Goal: Information Seeking & Learning: Learn about a topic

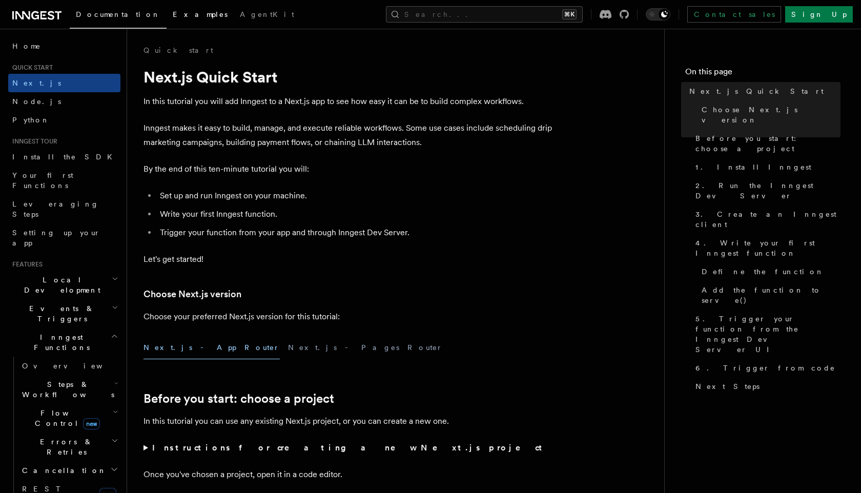
click at [173, 15] on span "Examples" at bounding box center [200, 14] width 55 height 8
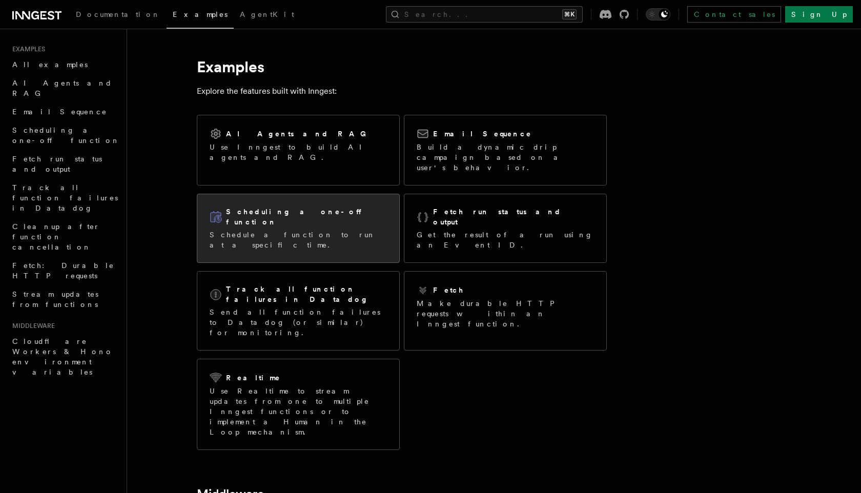
click at [349, 207] on div "Scheduling a one-off function" at bounding box center [298, 217] width 177 height 21
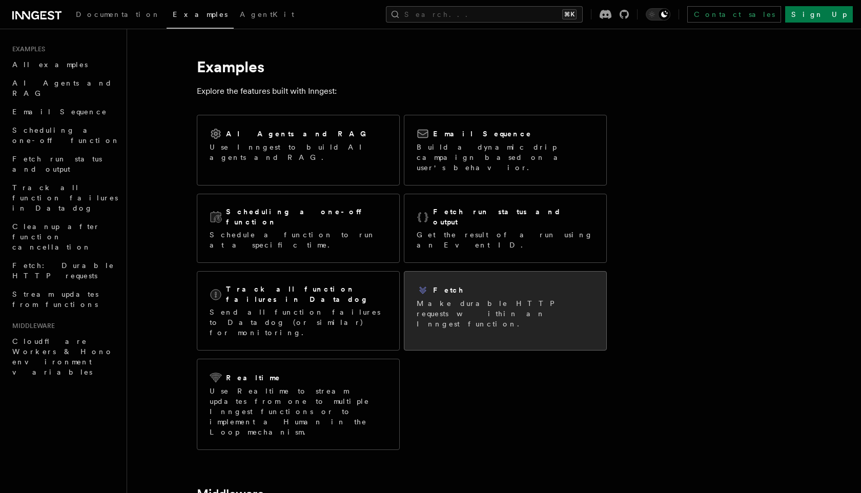
click at [526, 298] on p "Make durable HTTP requests within an Inngest function." at bounding box center [505, 313] width 177 height 31
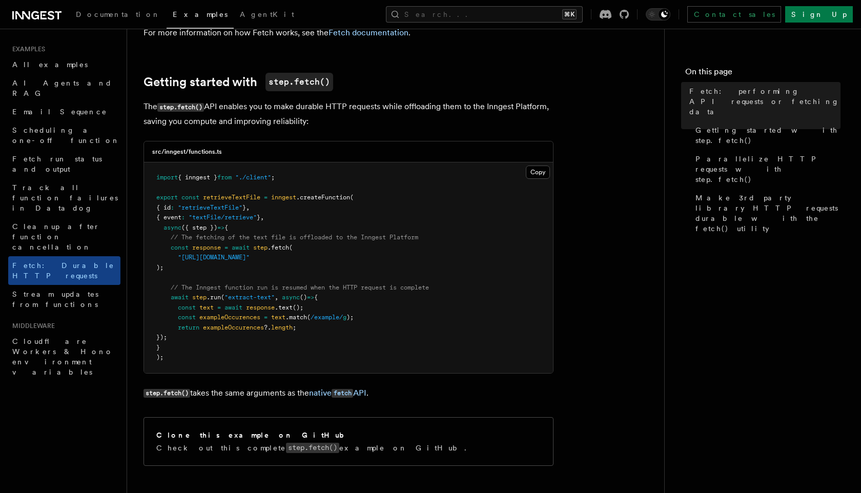
scroll to position [140, 0]
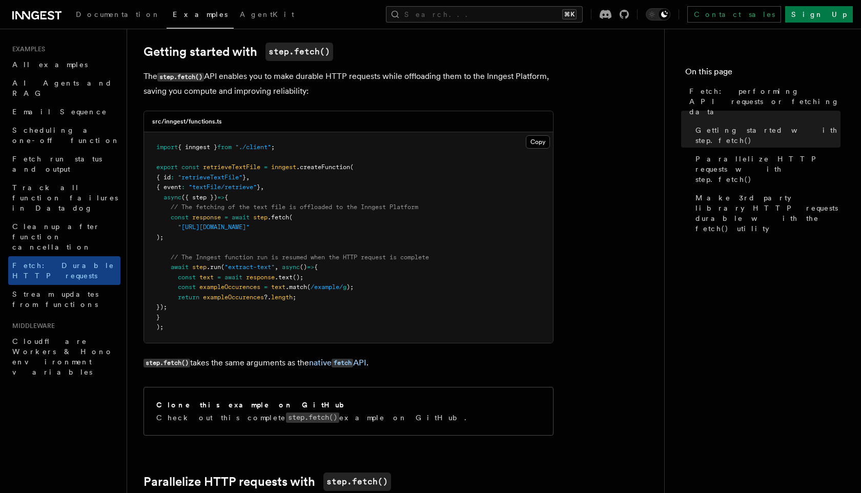
click at [247, 149] on span ""./client"" at bounding box center [253, 146] width 36 height 7
click at [235, 149] on span at bounding box center [234, 146] width 4 height 7
click at [205, 123] on h3 "src/inngest/functions.ts" at bounding box center [187, 121] width 70 height 8
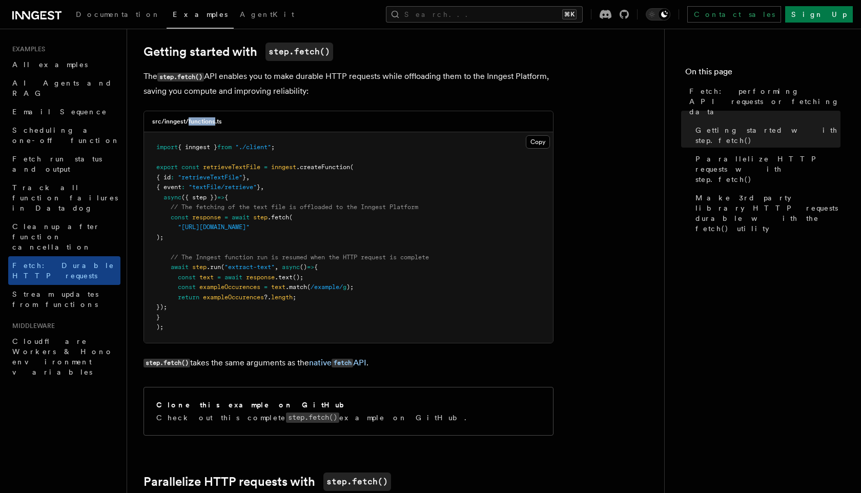
click at [205, 123] on h3 "src/inngest/functions.ts" at bounding box center [187, 121] width 70 height 8
click at [265, 201] on pre "import { inngest } from "./client" ; export const retrieveTextFile = inngest .c…" at bounding box center [348, 237] width 409 height 211
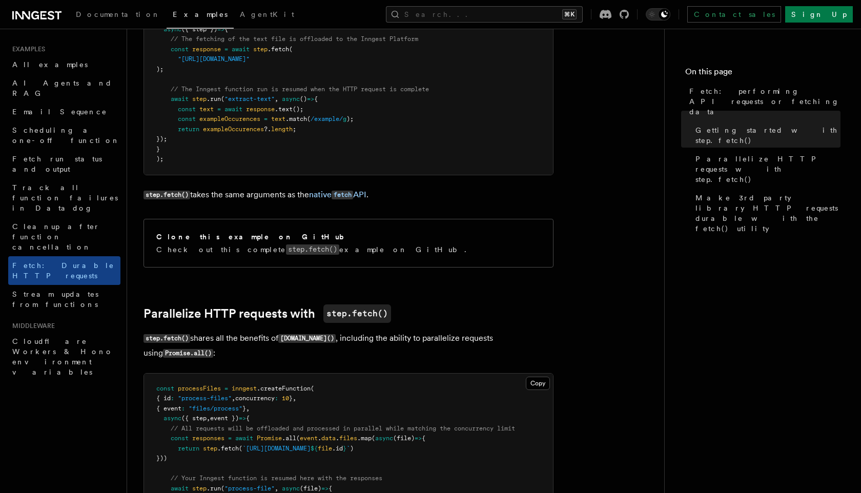
scroll to position [308, 0]
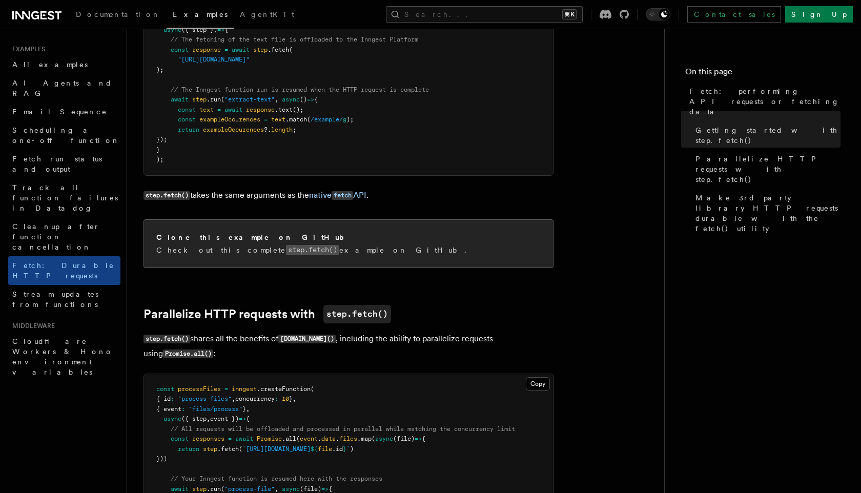
click at [205, 238] on h2 "Clone this example on GitHub" at bounding box center [253, 237] width 195 height 10
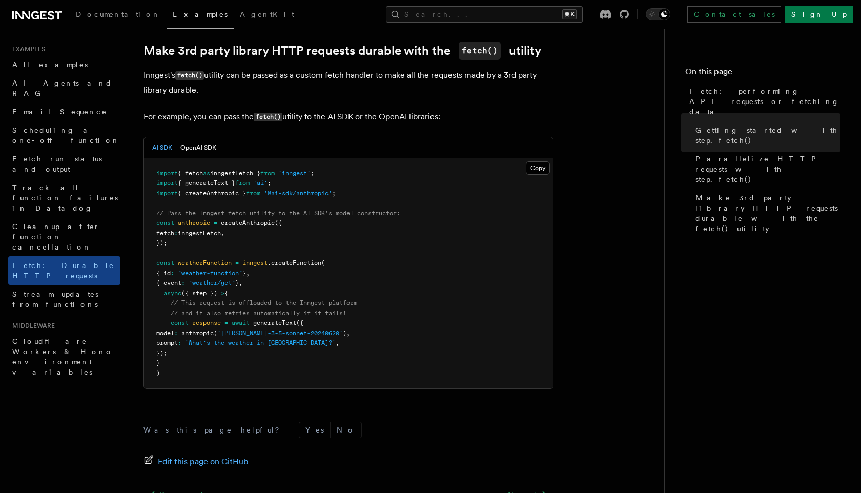
scroll to position [997, 0]
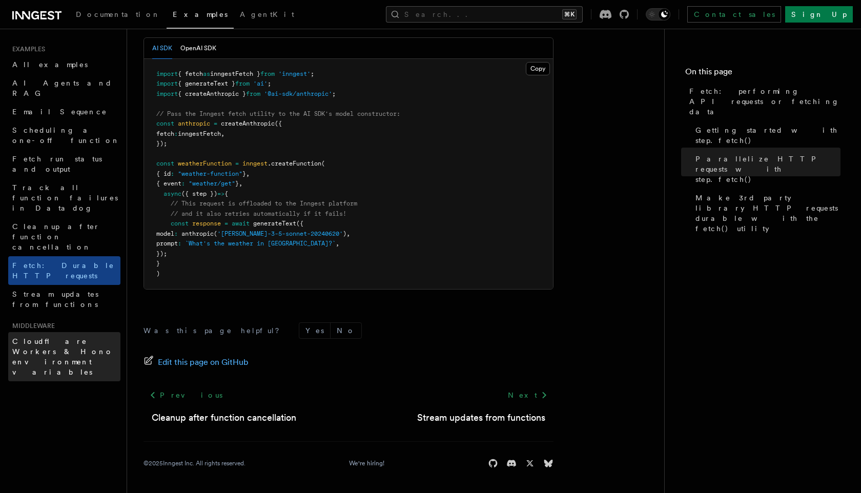
click at [76, 337] on span "Cloudflare Workers & Hono environment variables" at bounding box center [62, 356] width 101 height 39
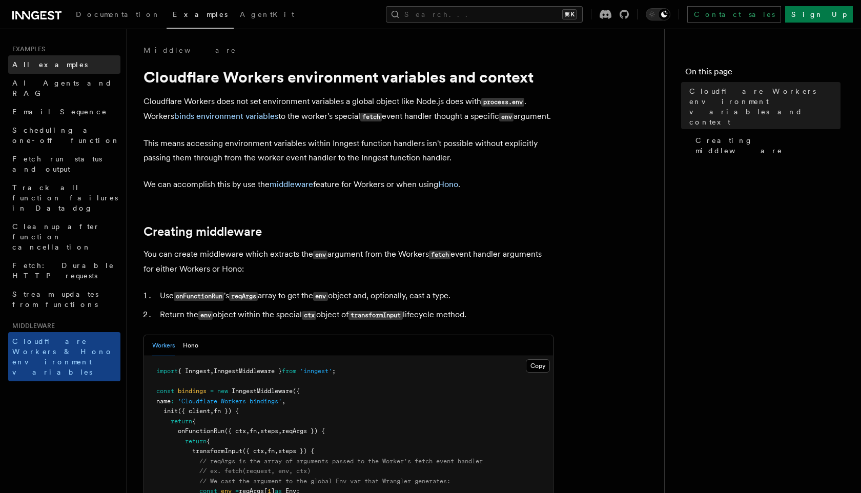
click at [30, 72] on link "All examples" at bounding box center [64, 64] width 112 height 18
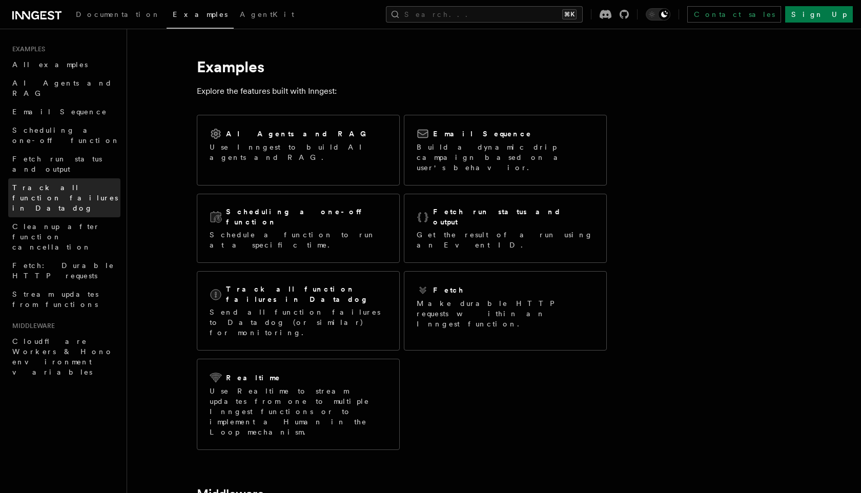
click at [76, 182] on span "Track all function failures in Datadog" at bounding box center [66, 197] width 108 height 31
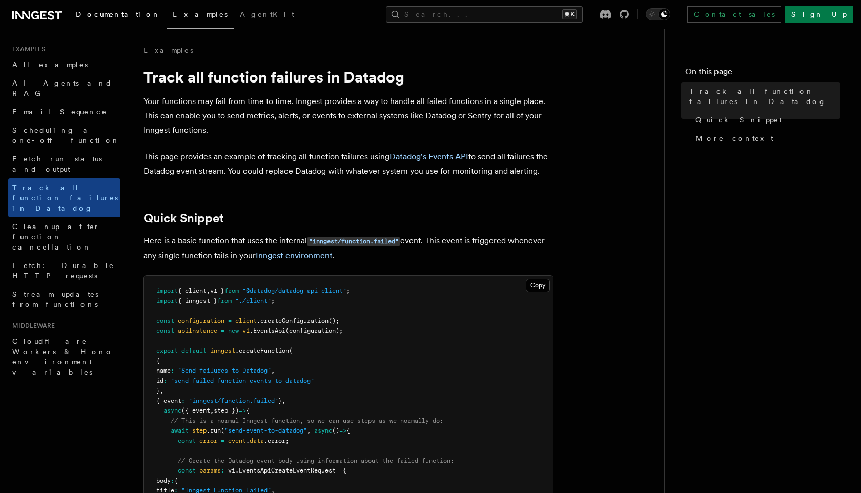
click at [114, 11] on span "Documentation" at bounding box center [118, 14] width 85 height 8
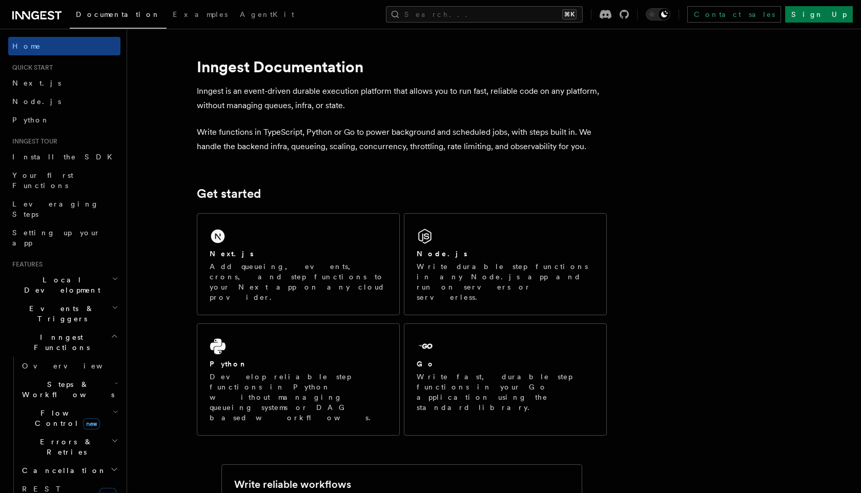
click at [116, 332] on icon "button" at bounding box center [115, 336] width 8 height 8
click at [114, 275] on icon "button" at bounding box center [115, 279] width 7 height 8
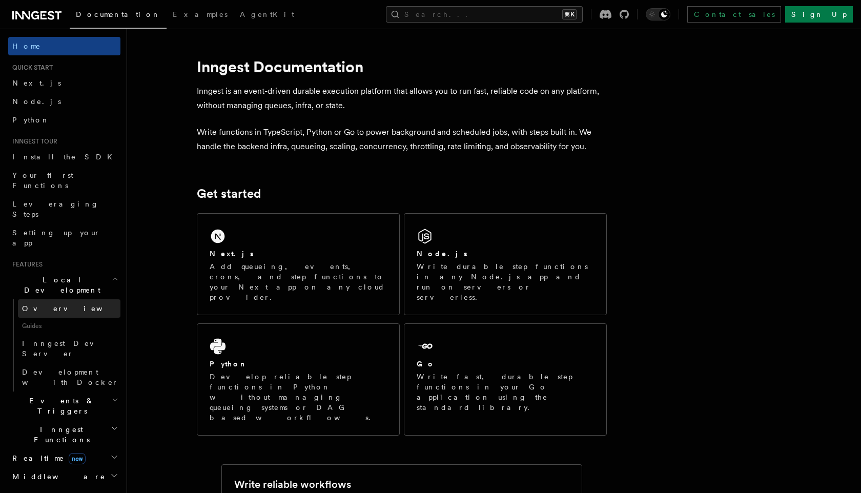
click at [87, 299] on link "Overview" at bounding box center [69, 308] width 102 height 18
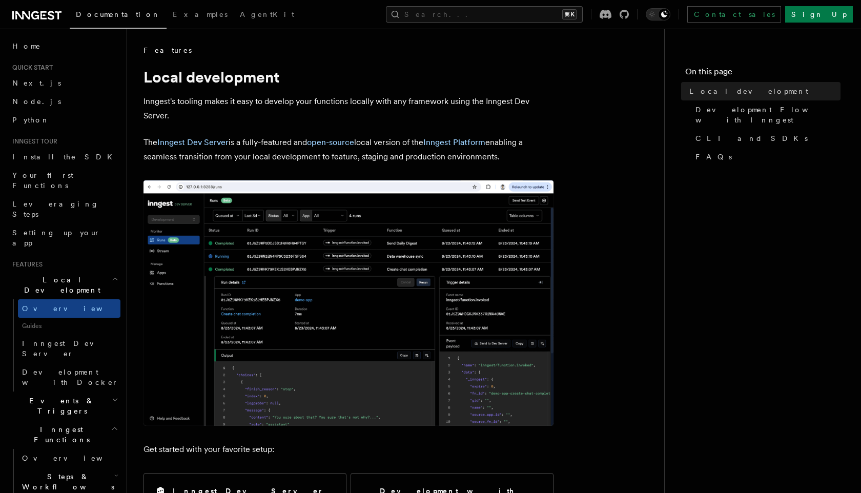
click at [104, 271] on h2 "Local Development" at bounding box center [64, 285] width 112 height 29
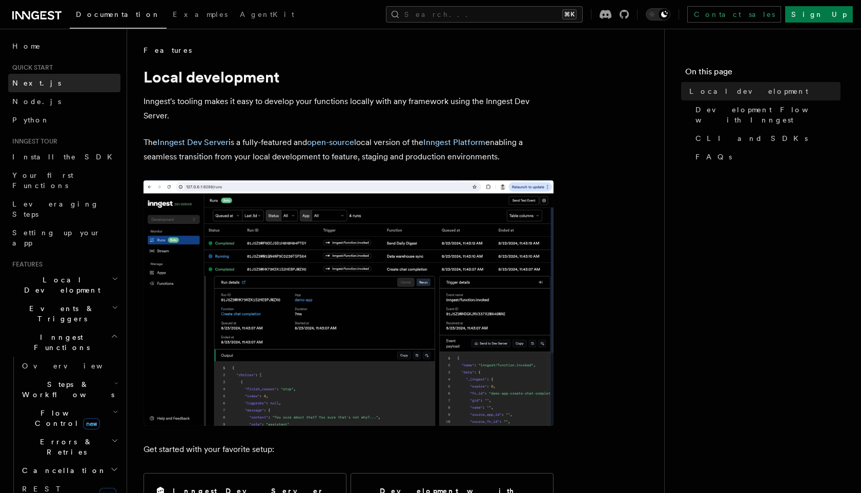
click at [56, 89] on link "Next.js" at bounding box center [64, 83] width 112 height 18
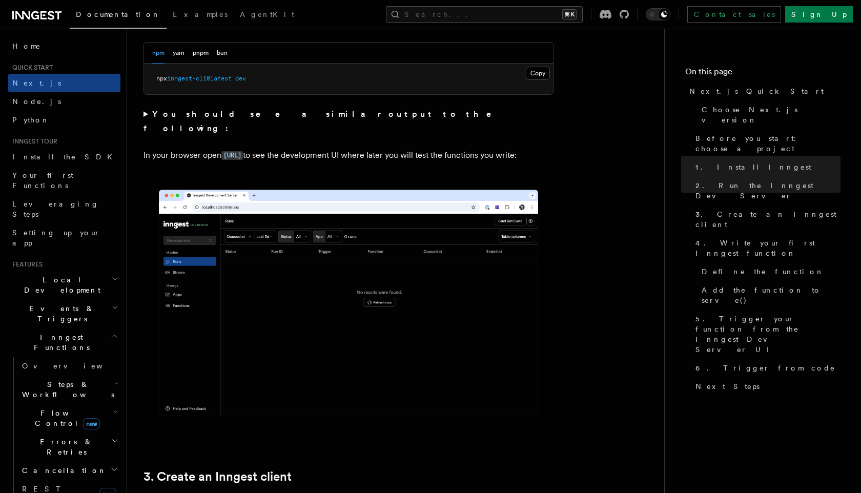
scroll to position [777, 0]
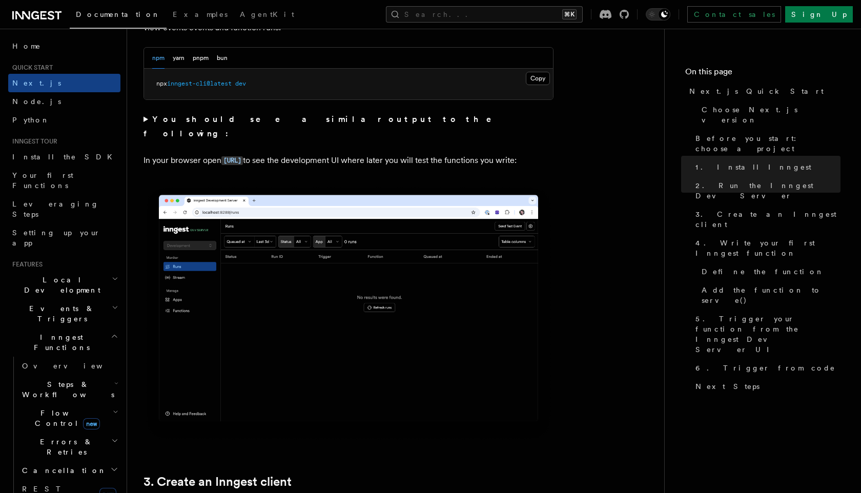
click at [154, 120] on strong "You should see a similar output to the following:" at bounding box center [324, 126] width 362 height 24
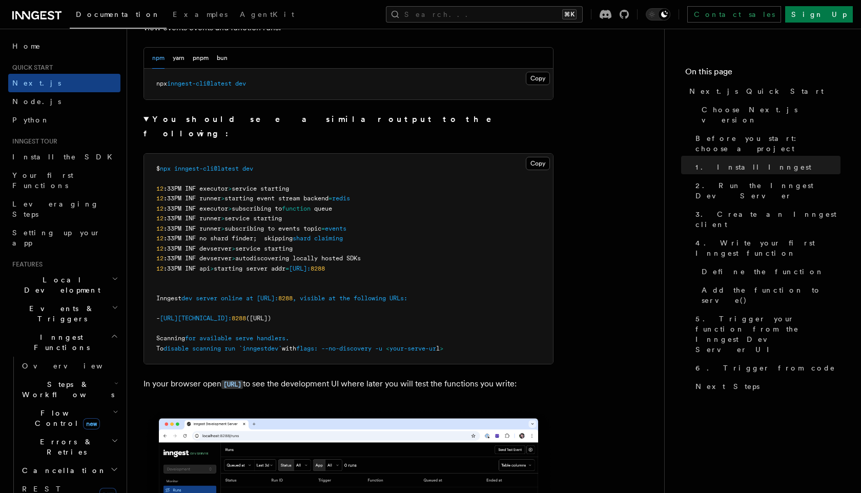
click at [143, 119] on summary "You should see a similar output to the following:" at bounding box center [348, 126] width 410 height 29
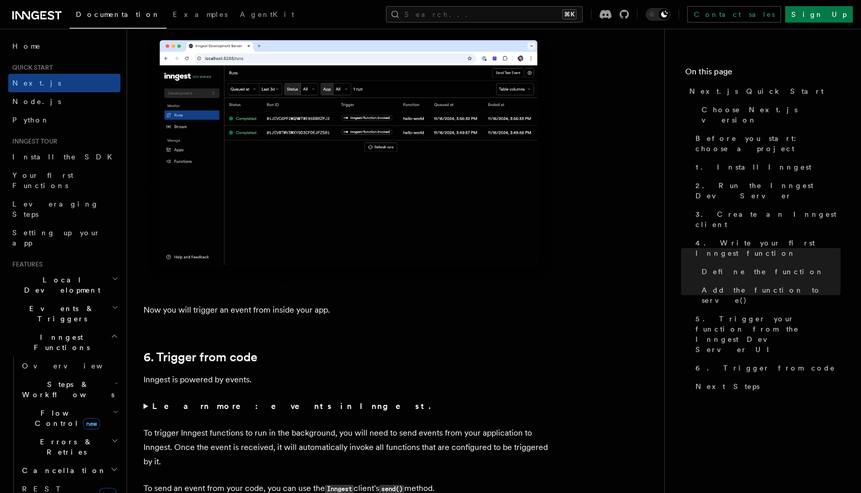
scroll to position [5071, 0]
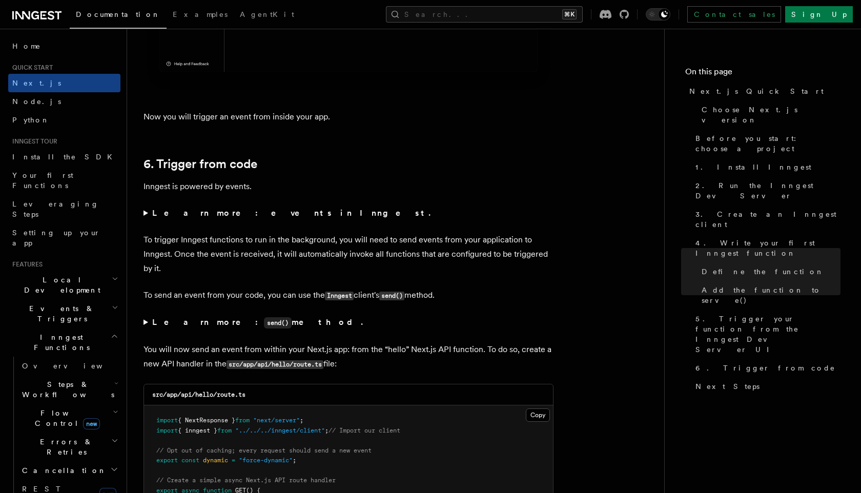
click at [175, 218] on strong "Learn more: events in Inngest." at bounding box center [292, 213] width 280 height 10
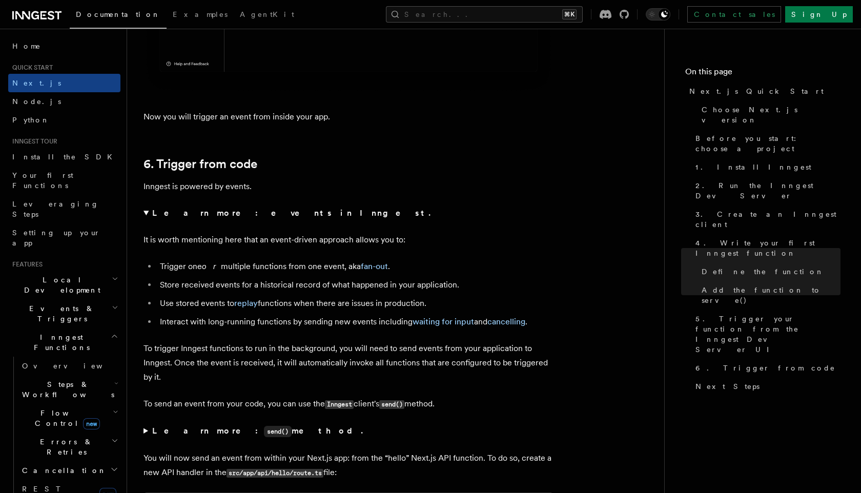
click at [146, 219] on summary "Learn more: events in Inngest." at bounding box center [348, 213] width 410 height 14
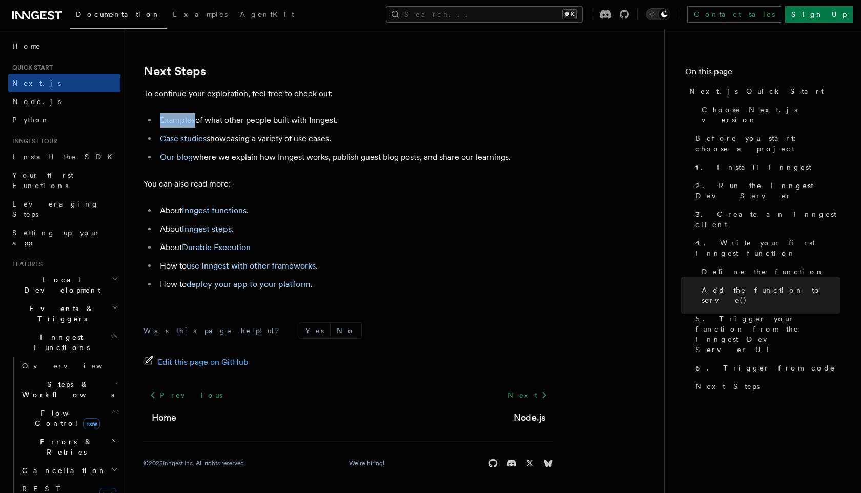
scroll to position [6409, 0]
click at [255, 316] on div "Was this page helpful? Yes No Edit this page on GitHub Previous Home Next Node.…" at bounding box center [348, 397] width 410 height 191
click at [291, 289] on link "deploy your app to your platform" at bounding box center [249, 284] width 124 height 10
click at [852, 13] on link "Sign Up" at bounding box center [819, 14] width 68 height 16
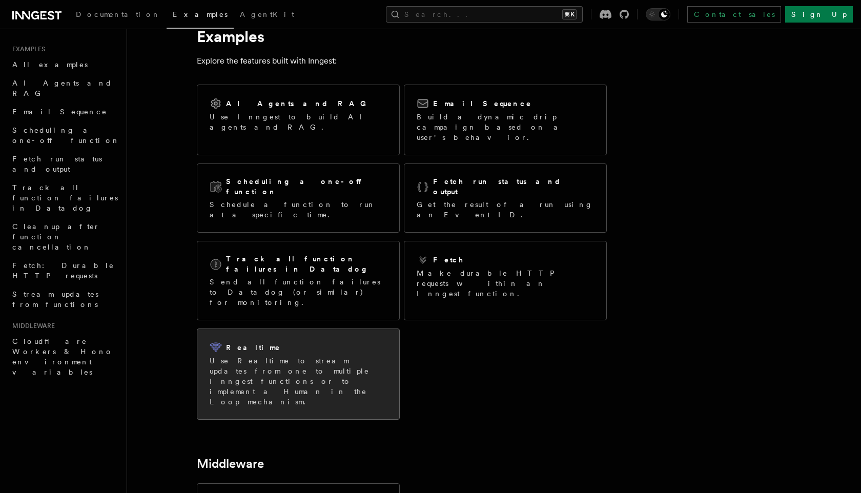
scroll to position [30, 0]
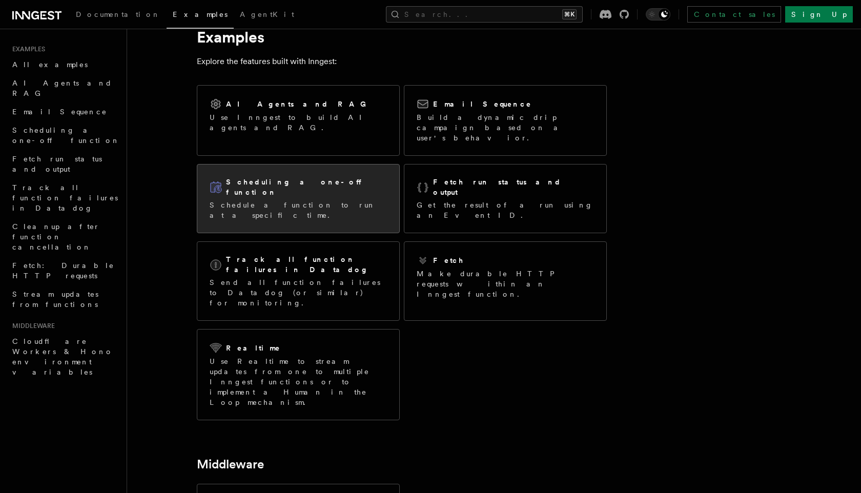
click at [291, 202] on div "Scheduling a one-off function Schedule a function to run at a specific time." at bounding box center [298, 198] width 202 height 68
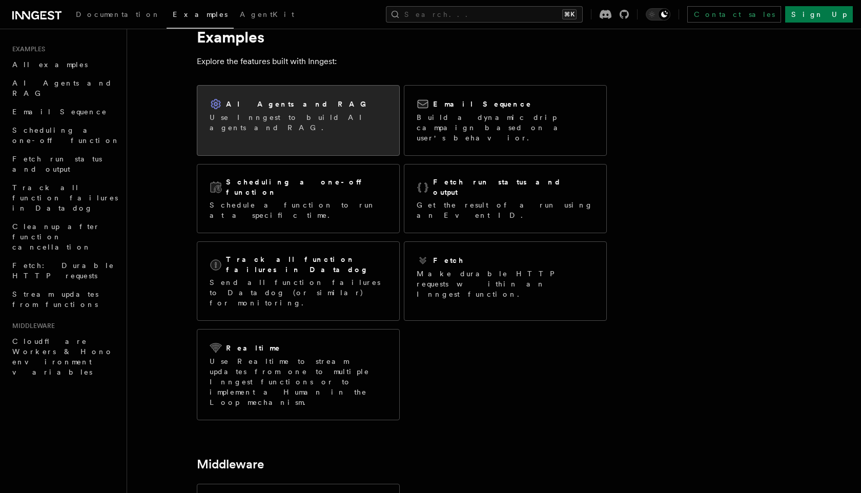
click at [247, 99] on h2 "AI Agents and RAG" at bounding box center [299, 104] width 146 height 10
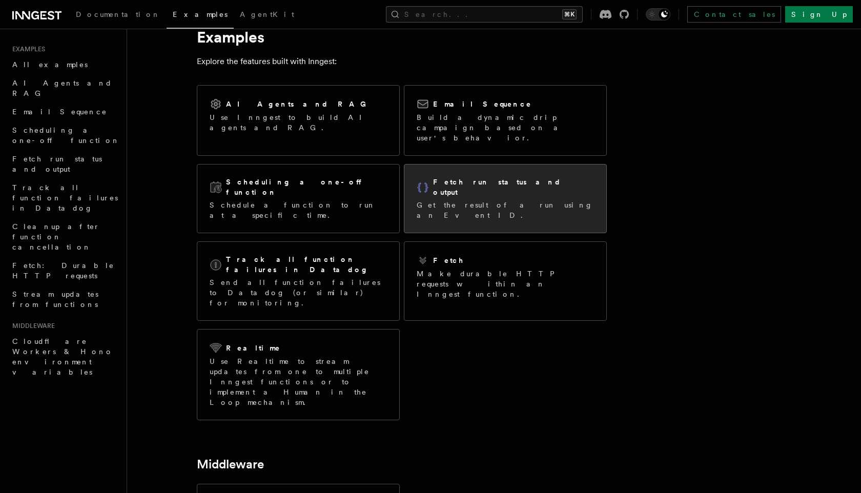
click at [422, 200] on p "Get the result of a run using an Event ID." at bounding box center [505, 210] width 177 height 20
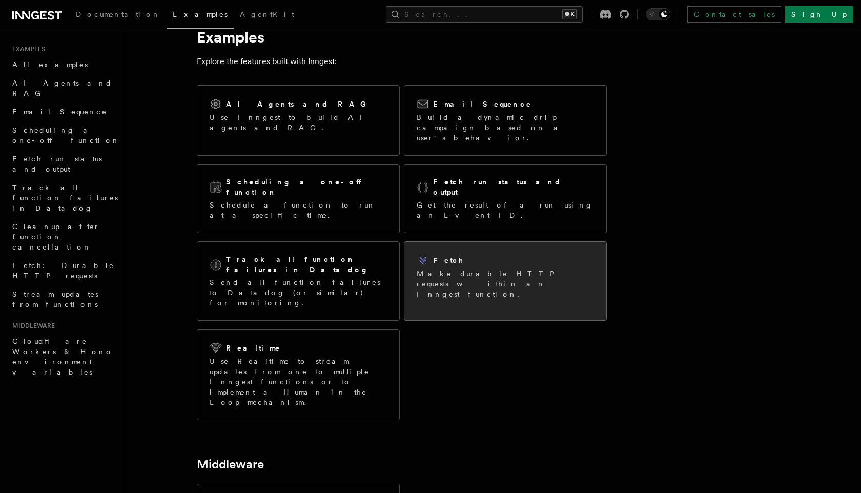
click at [455, 269] on p "Make durable HTTP requests within an Inngest function." at bounding box center [505, 284] width 177 height 31
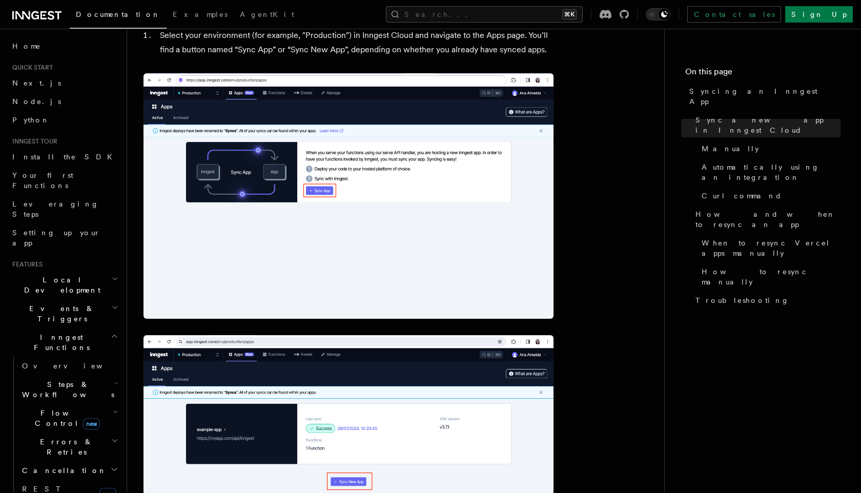
scroll to position [270, 0]
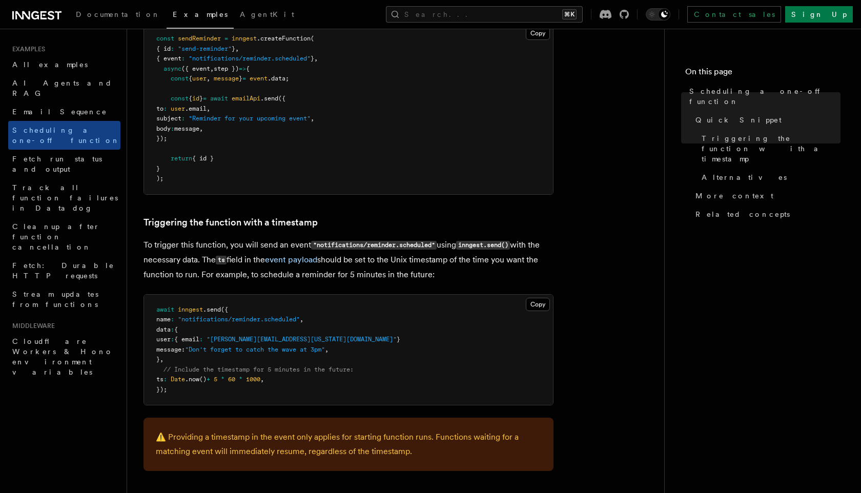
scroll to position [255, 0]
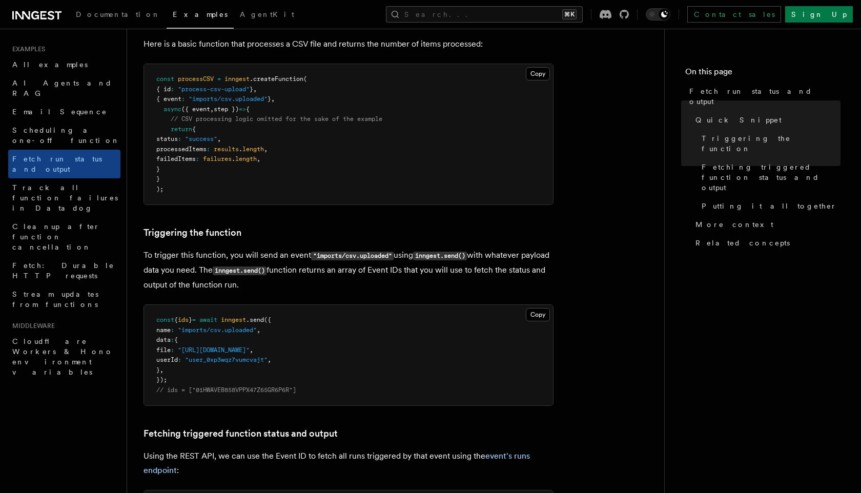
scroll to position [199, 0]
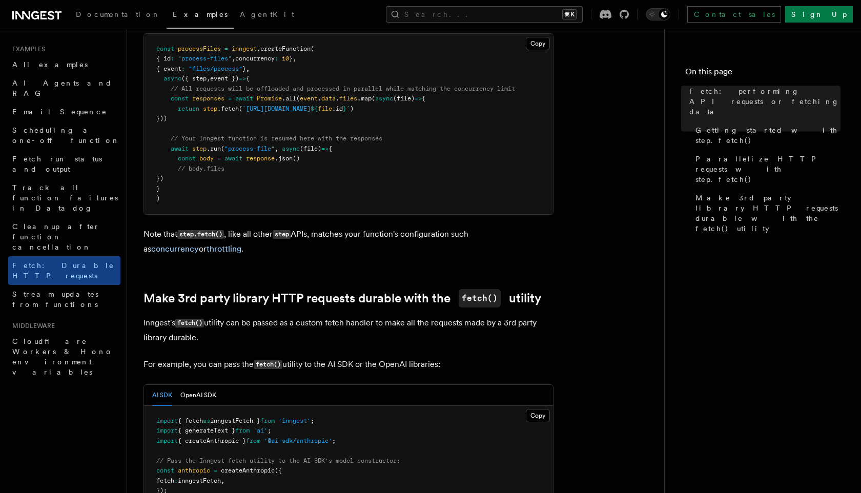
scroll to position [754, 0]
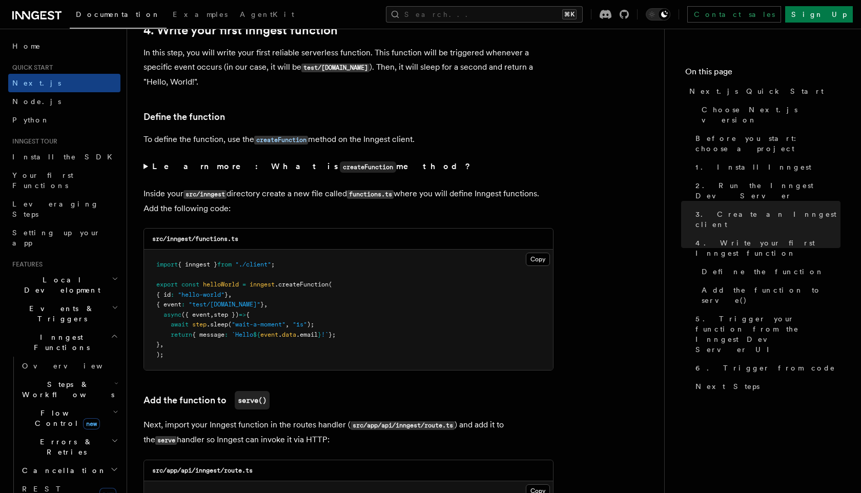
scroll to position [1673, 0]
click at [149, 170] on summary "Learn more: What is createFunction method?" at bounding box center [348, 167] width 410 height 15
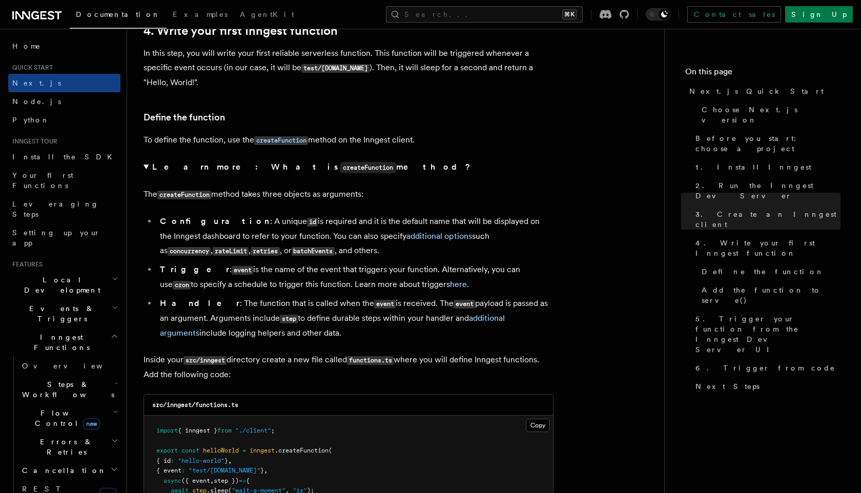
click at [148, 168] on summary "Learn more: What is createFunction method?" at bounding box center [348, 167] width 410 height 15
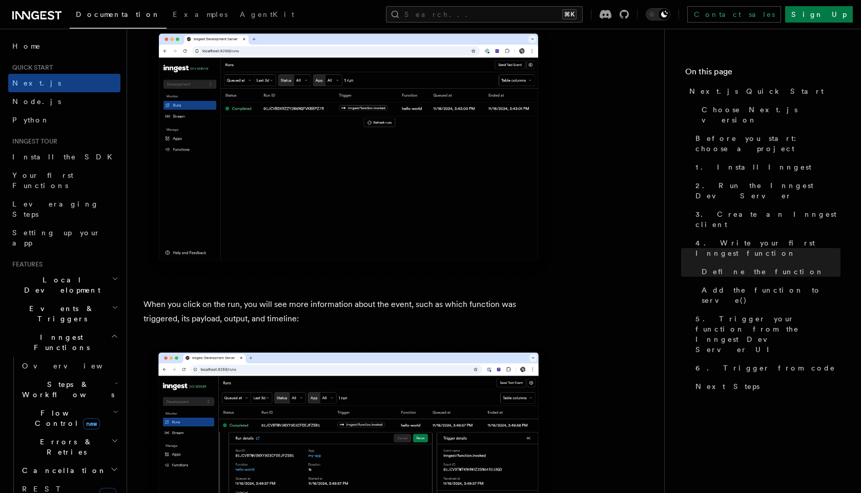
scroll to position [3650, 0]
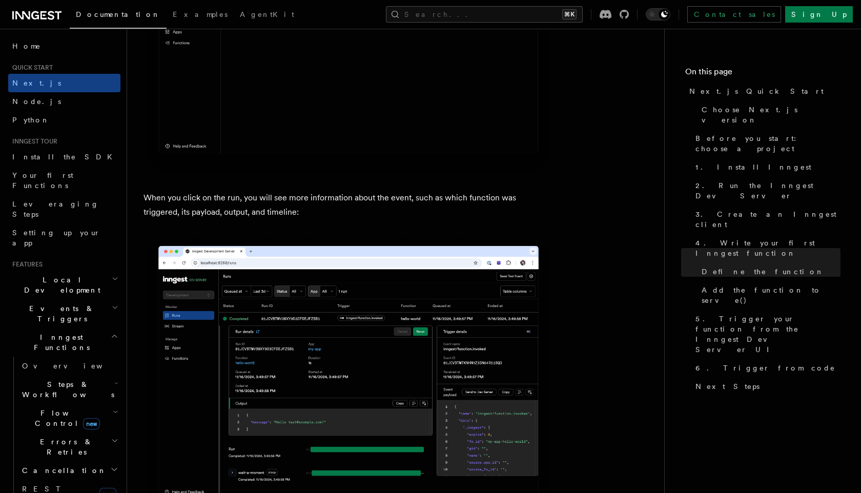
click at [201, 210] on p "When you click on the run, you will see more information about the event, such …" at bounding box center [348, 205] width 410 height 29
click at [217, 205] on p "When you click on the run, you will see more information about the event, such …" at bounding box center [348, 205] width 410 height 29
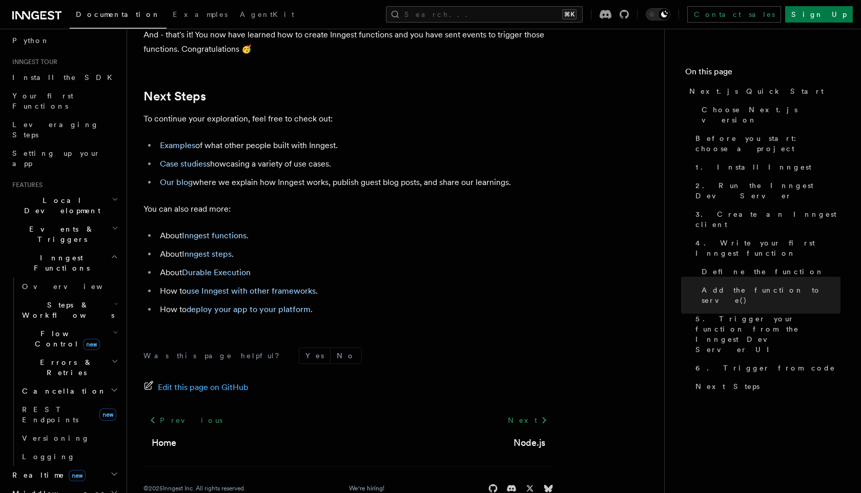
scroll to position [91, 0]
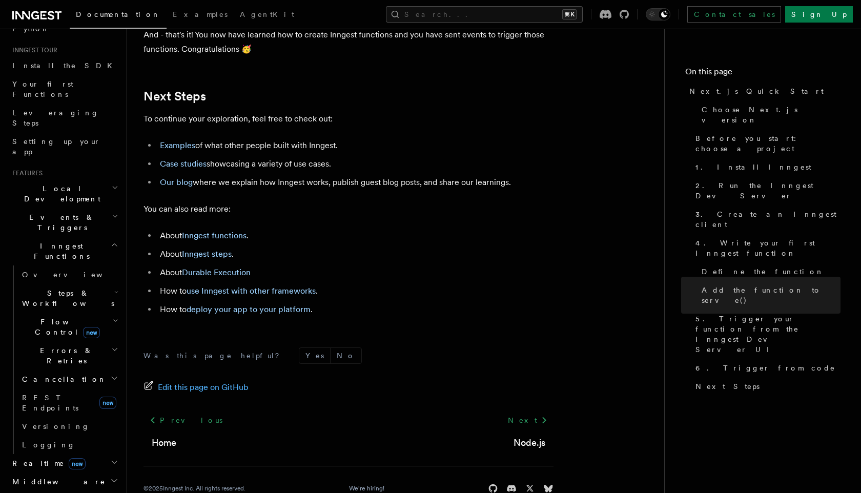
click at [54, 317] on span "Flow Control new" at bounding box center [65, 327] width 95 height 20
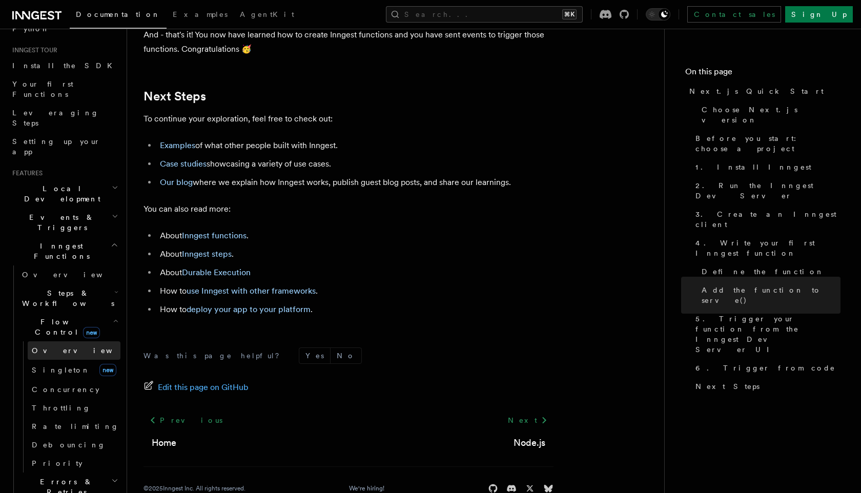
click at [60, 346] on span "Overview" at bounding box center [85, 350] width 106 height 8
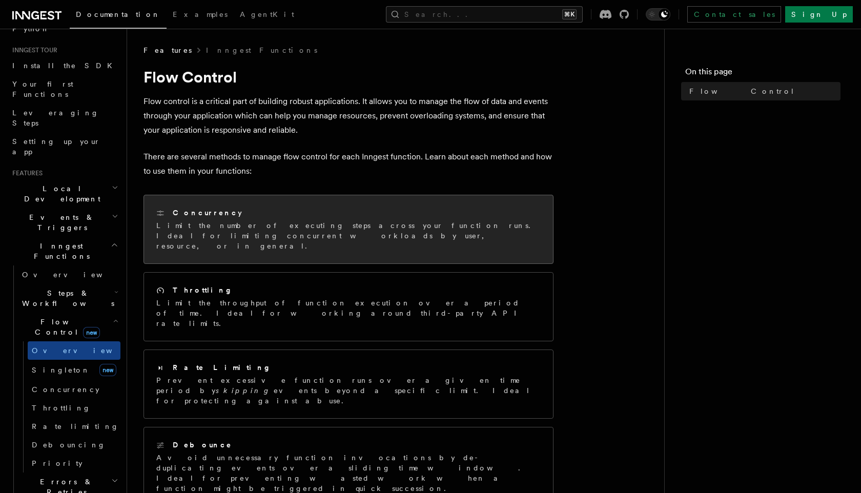
click at [220, 214] on div "Concurrency" at bounding box center [348, 213] width 384 height 11
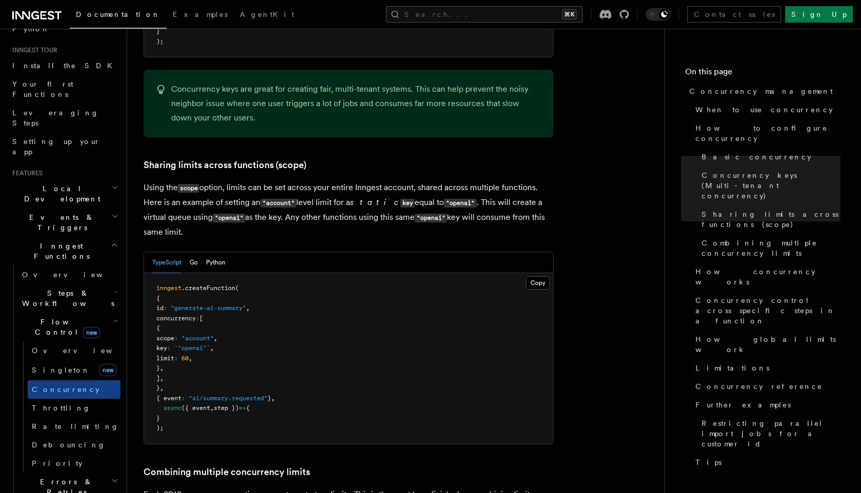
scroll to position [105, 0]
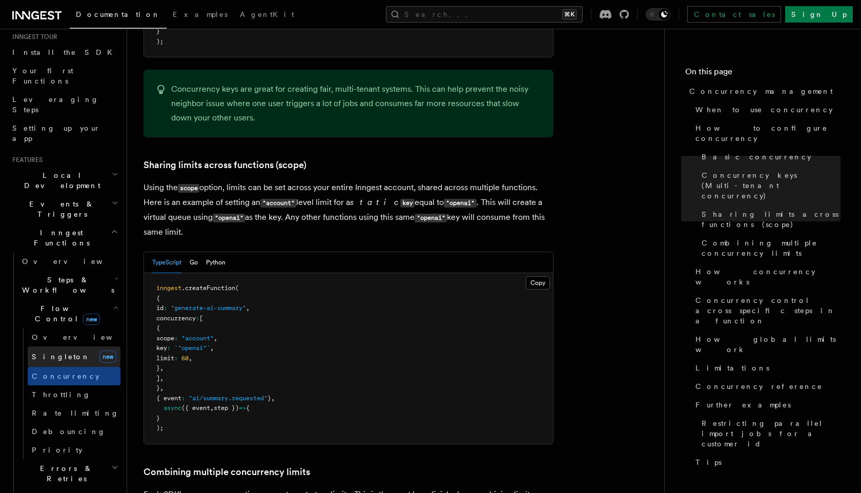
click at [61, 353] on span "Singleton" at bounding box center [61, 357] width 58 height 8
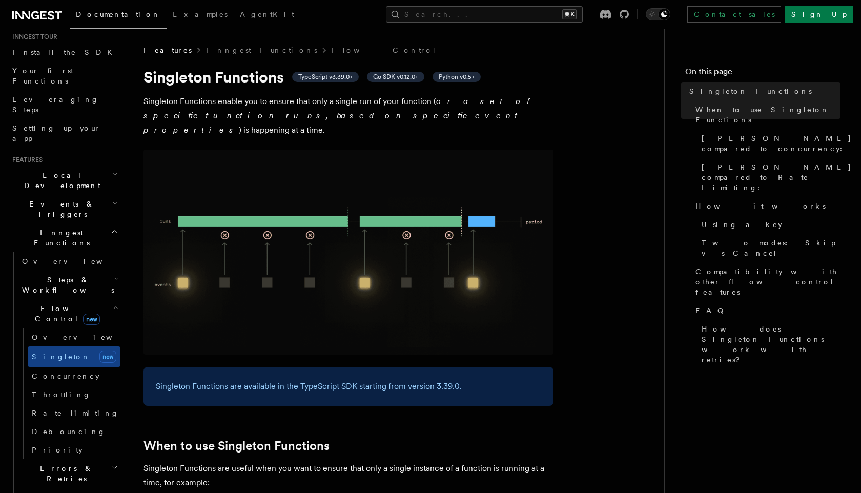
click at [248, 270] on img at bounding box center [348, 252] width 410 height 205
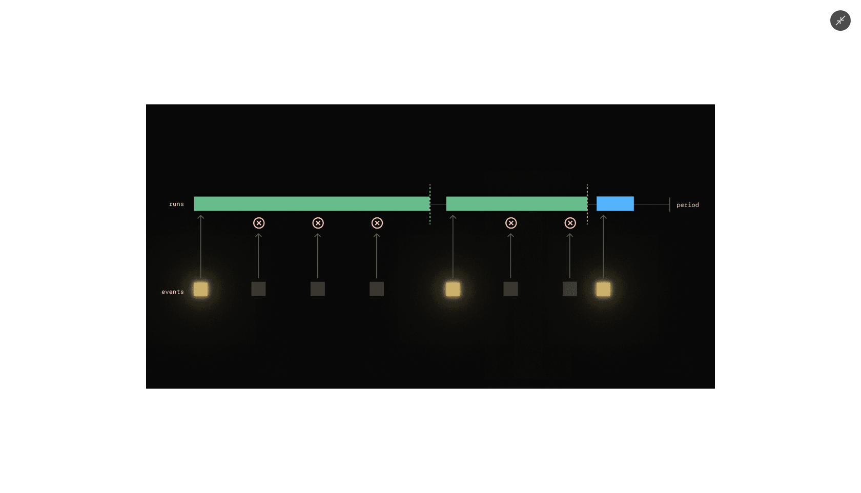
click at [222, 78] on div at bounding box center [430, 246] width 861 height 493
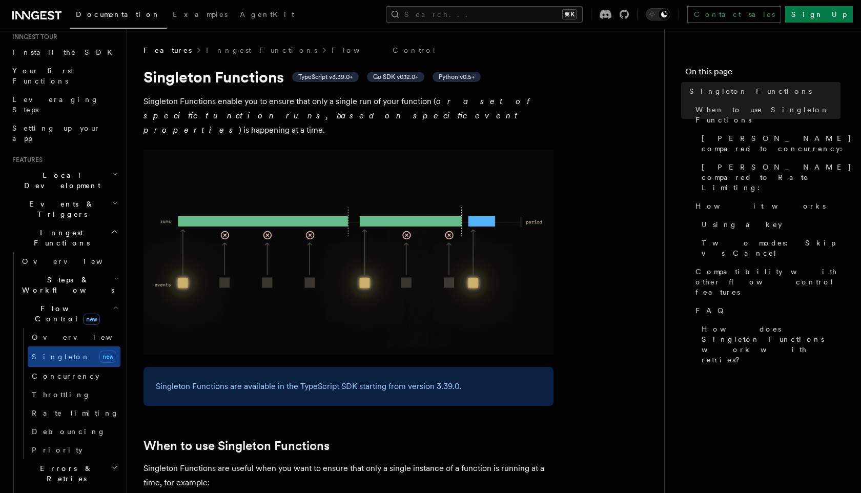
click at [256, 106] on p "Singleton Functions enable you to ensure that only a single run of your functio…" at bounding box center [348, 115] width 410 height 43
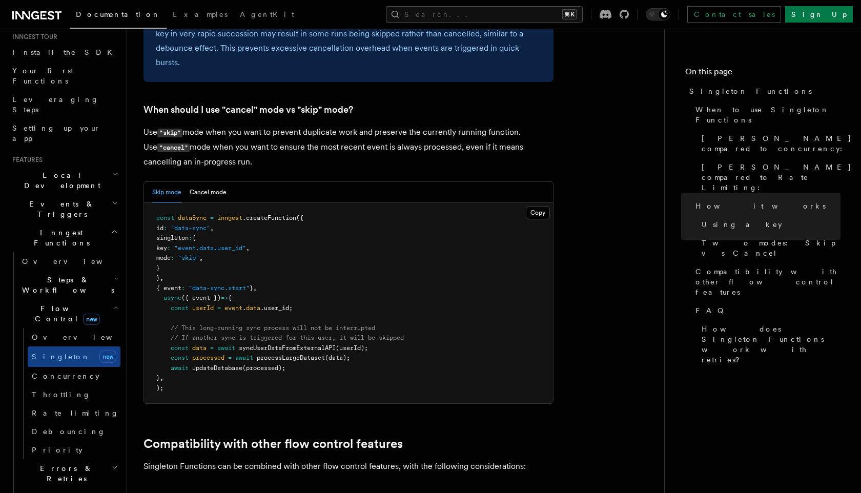
scroll to position [1290, 0]
click at [289, 344] on span "syncUserDataFromExternalAPI" at bounding box center [287, 347] width 97 height 7
click at [265, 304] on span ".user_id;" at bounding box center [276, 307] width 32 height 7
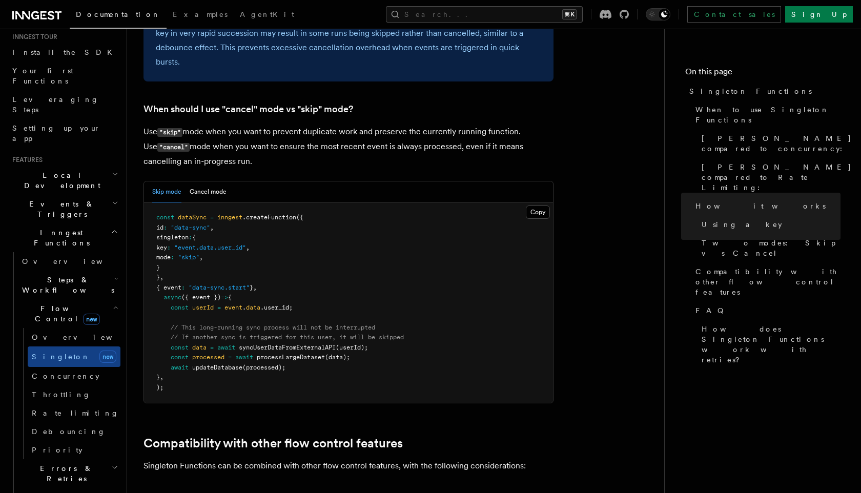
click at [265, 304] on span ".user_id;" at bounding box center [276, 307] width 32 height 7
click at [274, 214] on pre "const dataSync = inngest .createFunction ({ id : "data-sync" , singleton : { ke…" at bounding box center [348, 302] width 409 height 200
click at [197, 304] on span "userId" at bounding box center [203, 307] width 22 height 7
click at [215, 344] on span at bounding box center [216, 347] width 4 height 7
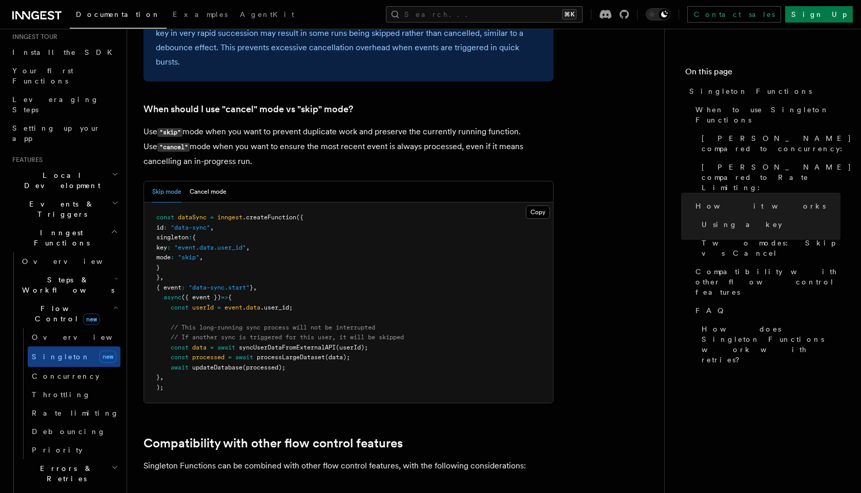
click at [215, 344] on span at bounding box center [216, 347] width 4 height 7
click at [191, 181] on button "Cancel mode" at bounding box center [208, 191] width 37 height 21
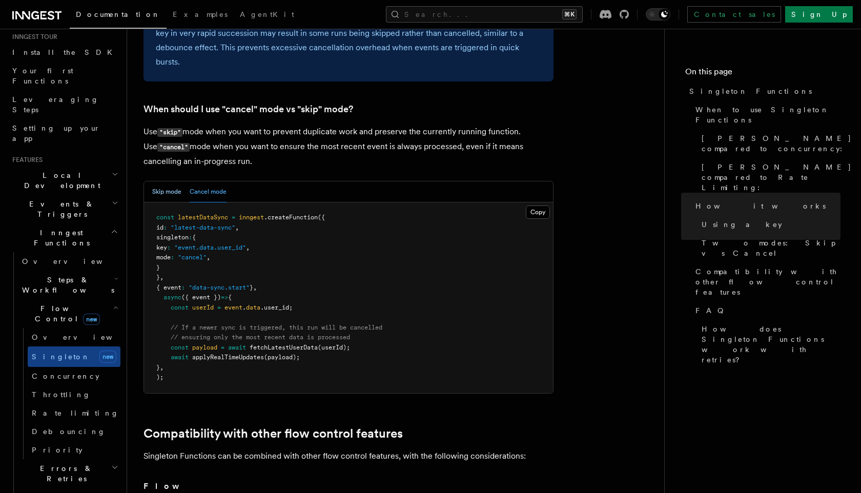
click at [170, 181] on button "Skip mode" at bounding box center [166, 191] width 29 height 21
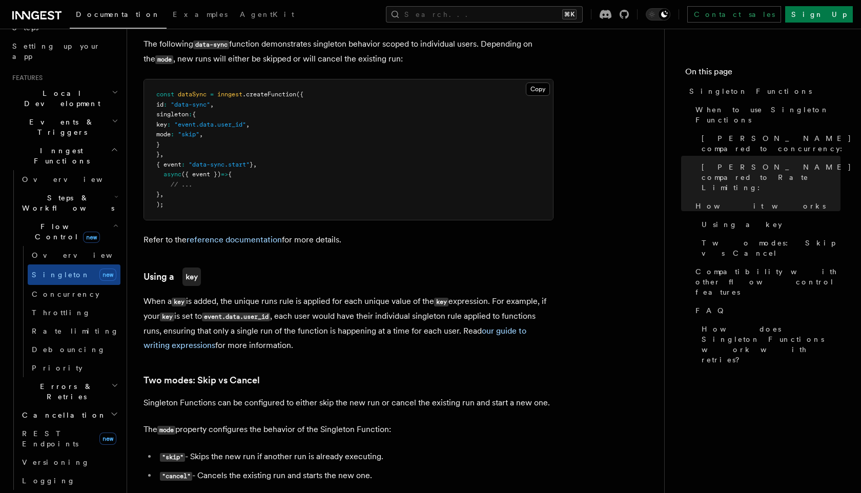
scroll to position [188, 0]
click at [112, 216] on h2 "Flow Control new" at bounding box center [69, 230] width 102 height 29
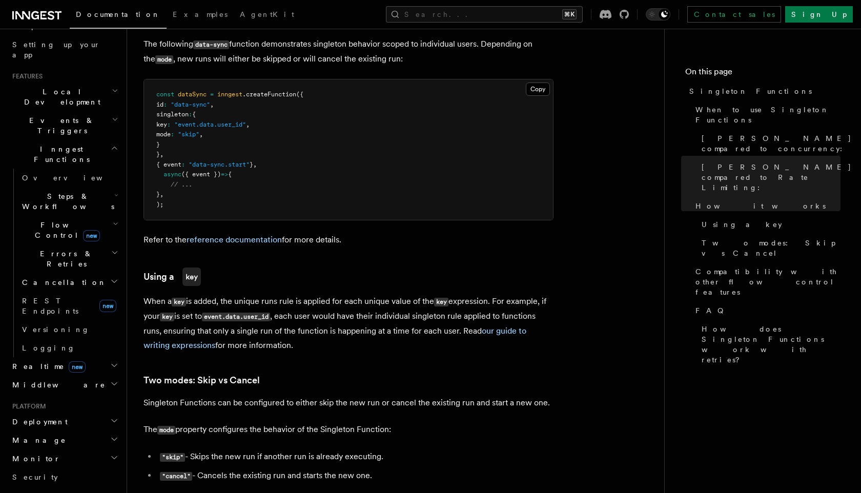
click at [100, 244] on h2 "Errors & Retries" at bounding box center [69, 258] width 102 height 29
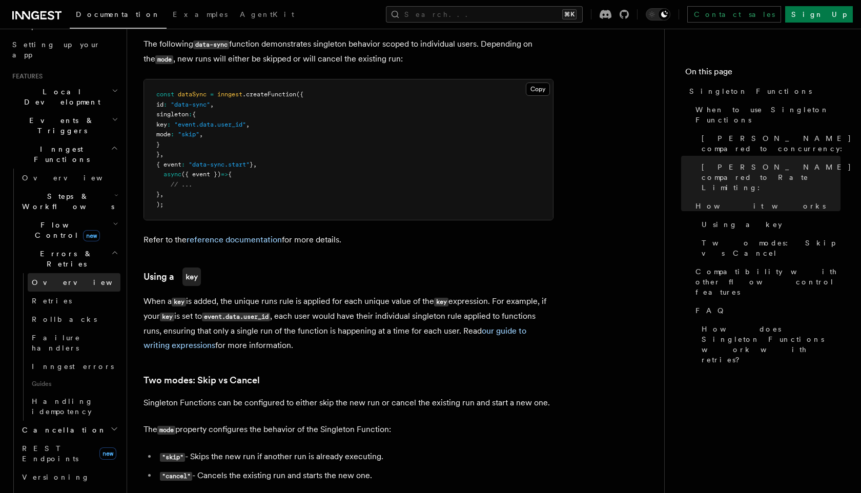
click at [78, 273] on link "Overview" at bounding box center [74, 282] width 93 height 18
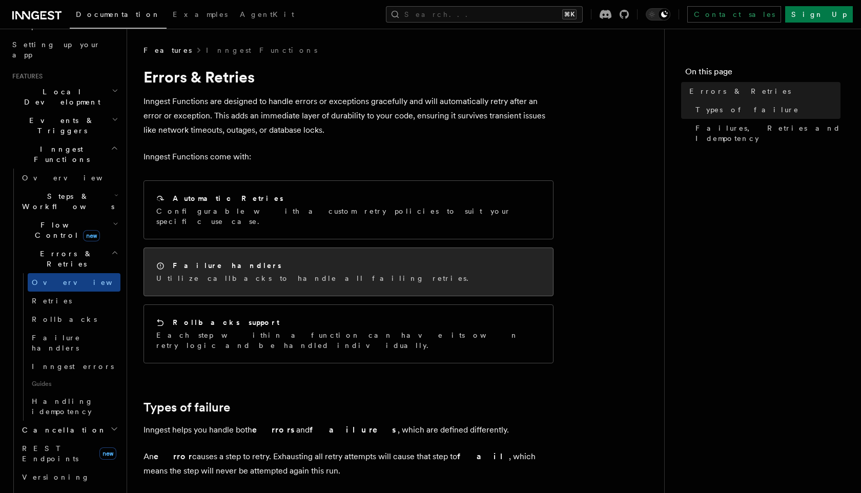
click at [207, 273] on p "Utilize callbacks to handle all failing retries." at bounding box center [315, 278] width 318 height 10
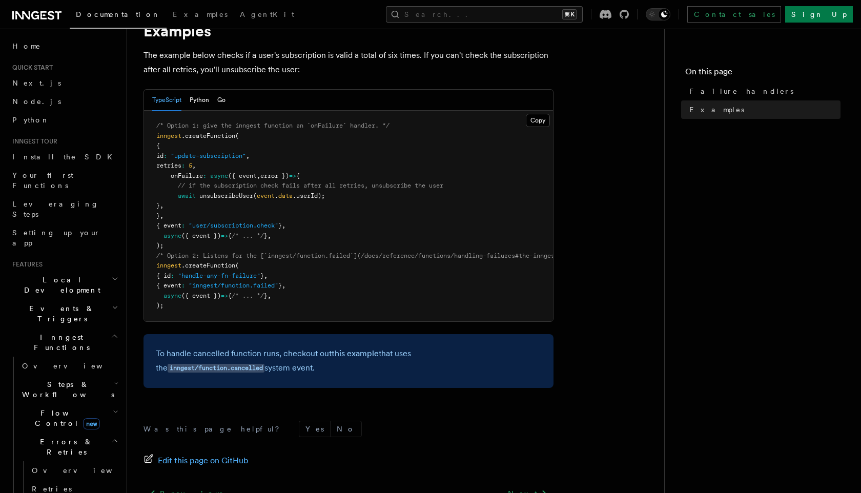
scroll to position [269, 0]
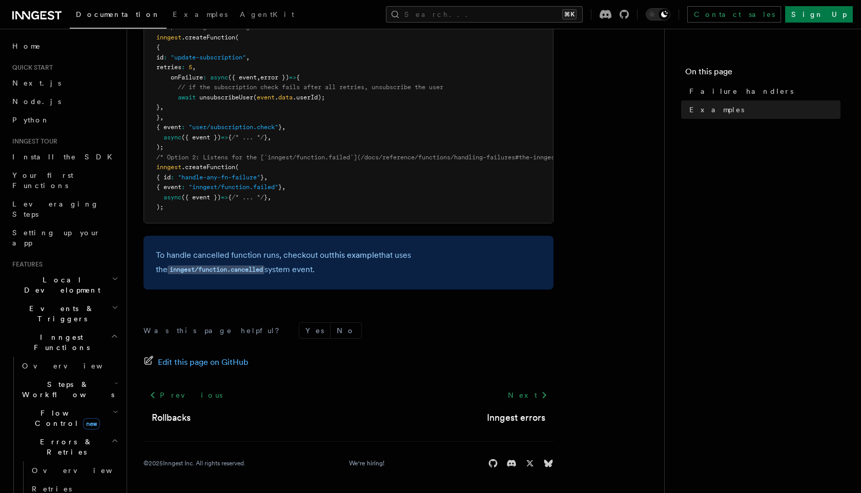
click at [88, 432] on h2 "Errors & Retries" at bounding box center [69, 446] width 102 height 29
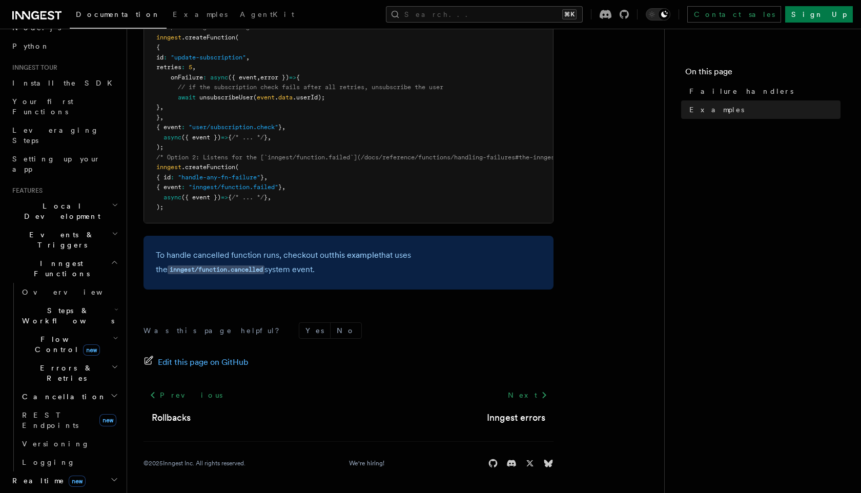
scroll to position [73, 0]
click at [70, 411] on span "REST Endpoints" at bounding box center [50, 420] width 56 height 18
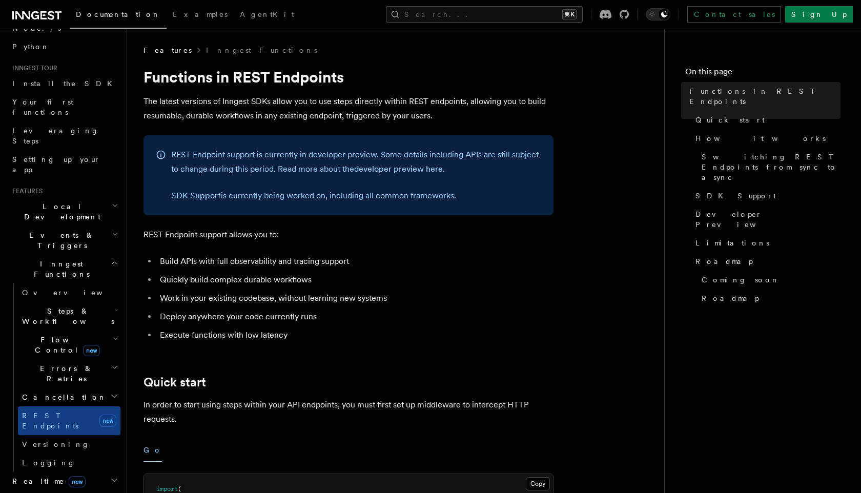
scroll to position [260, 0]
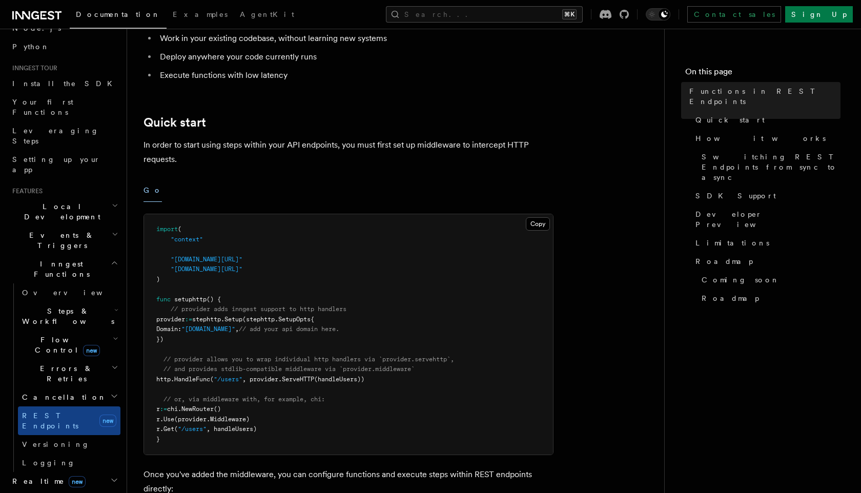
click at [384, 250] on pre "import ( "context" "[DOMAIN_NAME][URL]" "[DOMAIN_NAME][URL]" ) func setuphttp (…" at bounding box center [348, 334] width 409 height 240
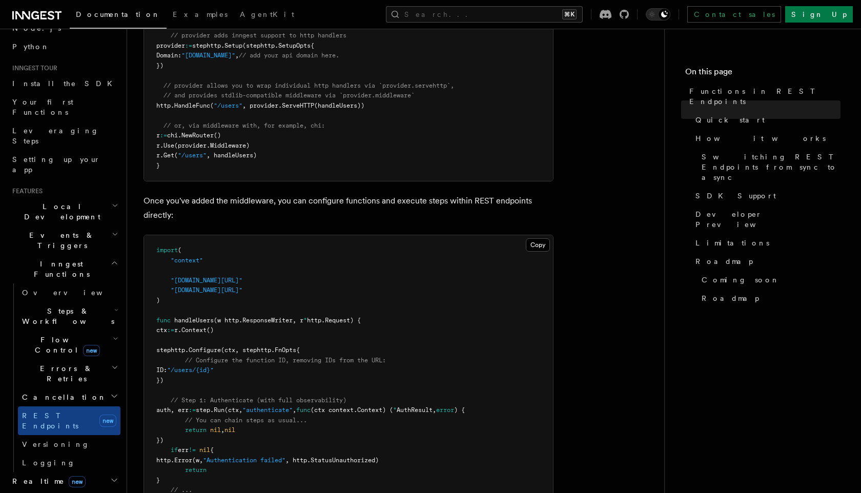
scroll to position [531, 0]
click at [75, 453] on link "Logging" at bounding box center [69, 462] width 102 height 18
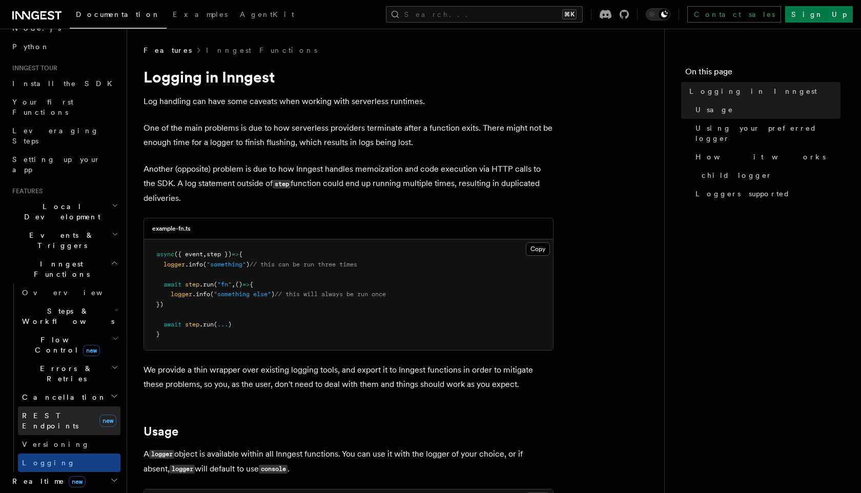
click at [58, 411] on span "REST Endpoints" at bounding box center [50, 420] width 56 height 18
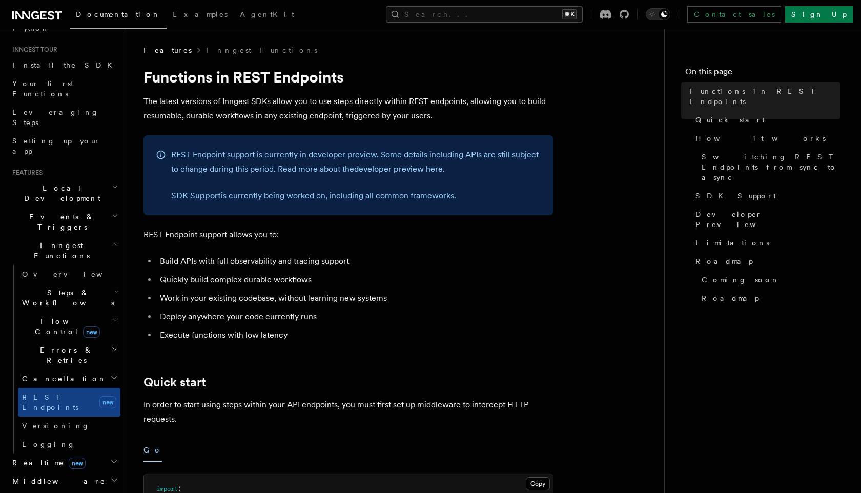
scroll to position [94, 0]
click at [529, 297] on li "Work in your existing codebase, without learning new systems" at bounding box center [355, 298] width 397 height 14
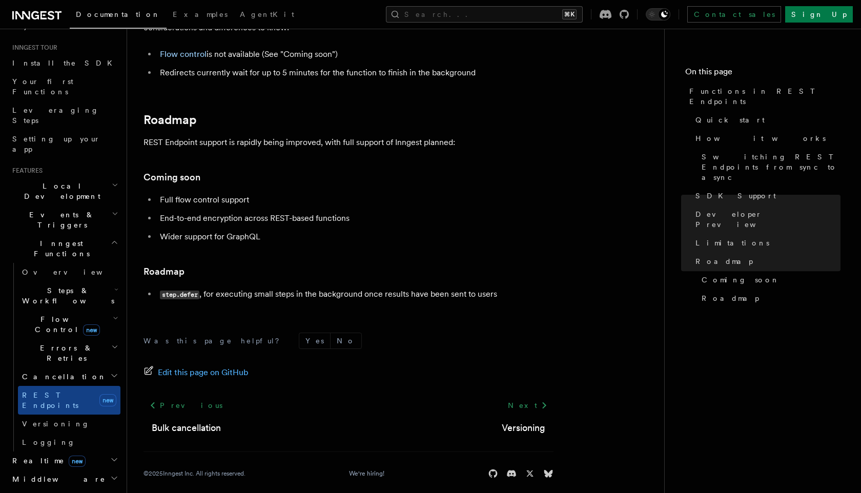
scroll to position [1872, 0]
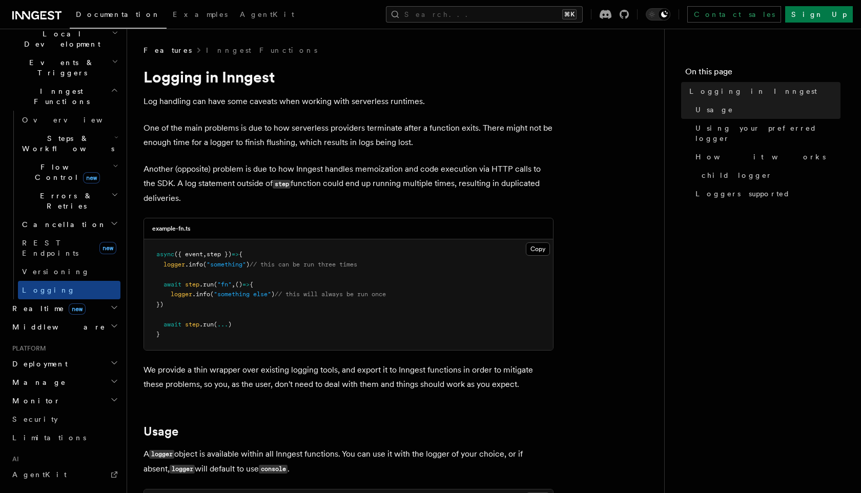
scroll to position [251, 0]
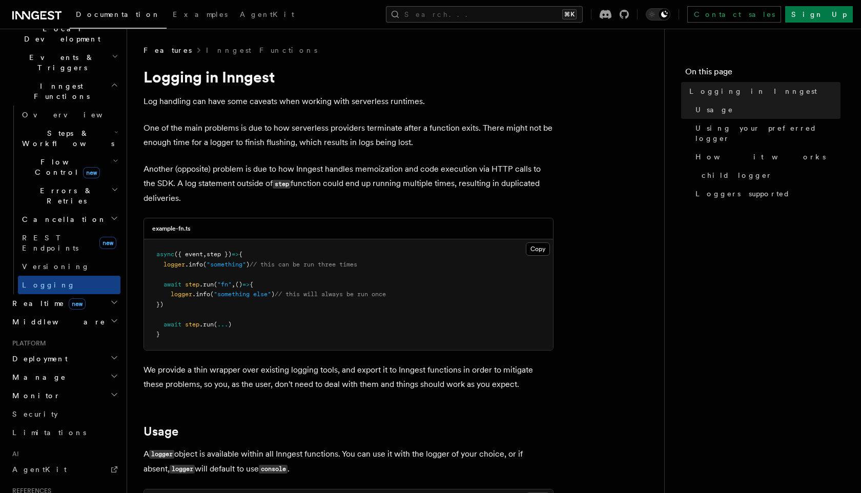
click at [112, 317] on icon "button" at bounding box center [114, 321] width 8 height 8
click at [97, 368] on h2 "Manage" at bounding box center [64, 377] width 112 height 18
click at [90, 349] on h2 "Deployment" at bounding box center [64, 358] width 112 height 18
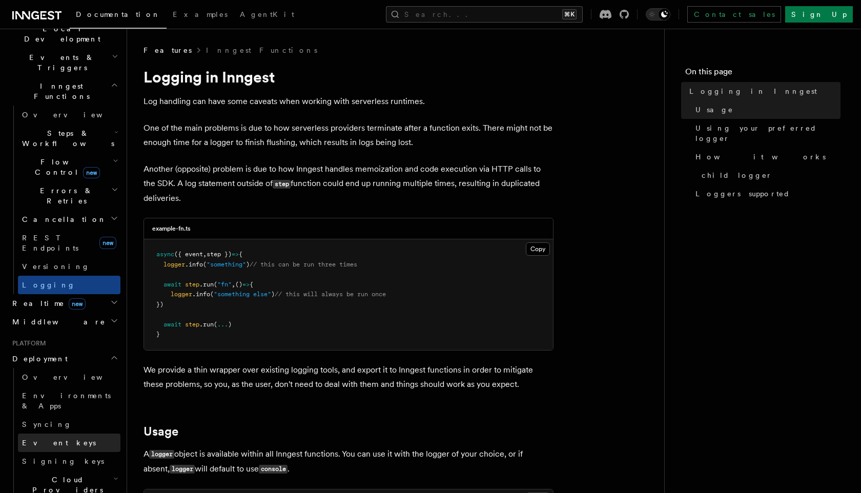
click at [47, 439] on span "Event keys" at bounding box center [59, 443] width 74 height 8
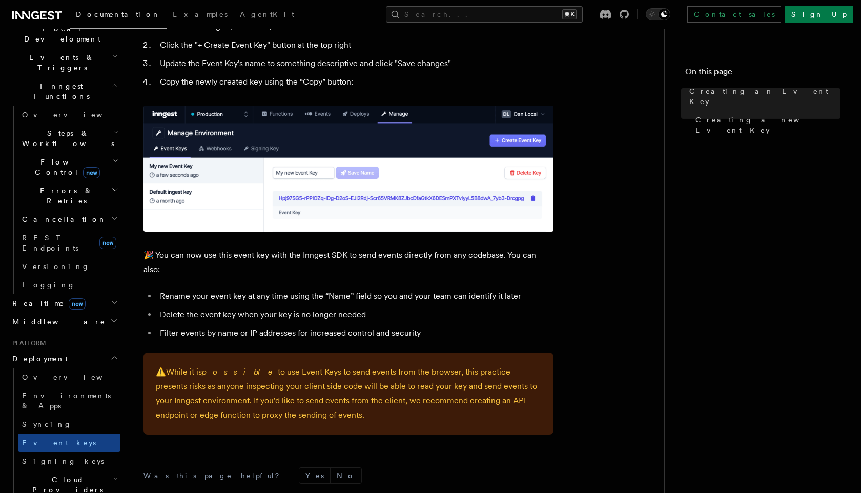
scroll to position [664, 0]
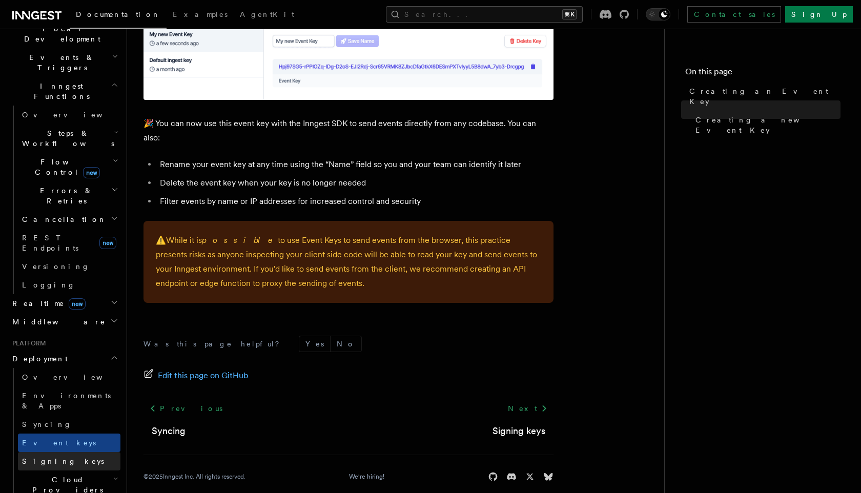
click at [92, 452] on link "Signing keys" at bounding box center [69, 461] width 102 height 18
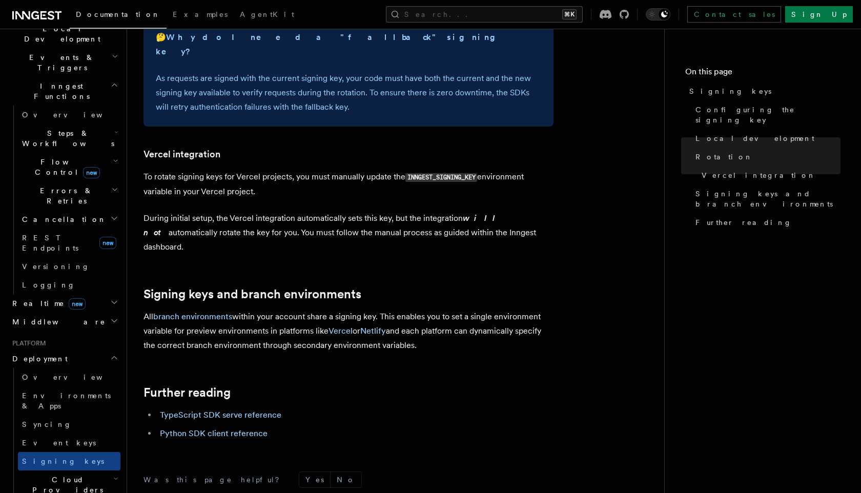
scroll to position [1056, 0]
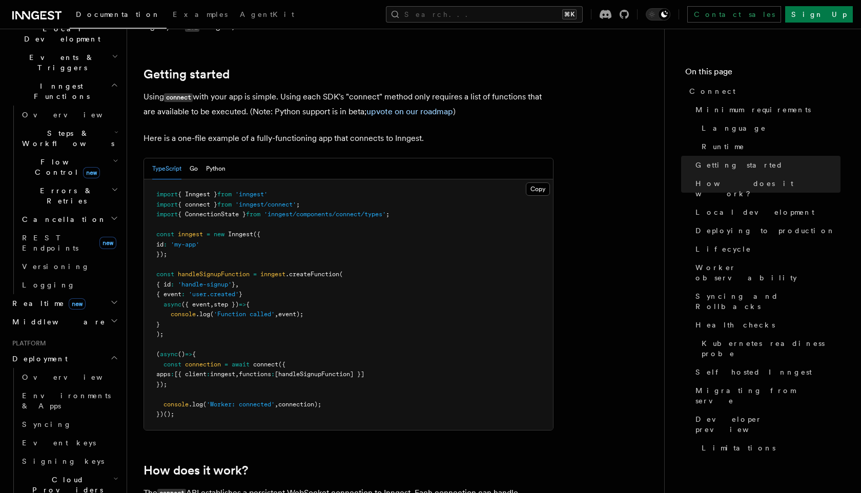
scroll to position [657, 0]
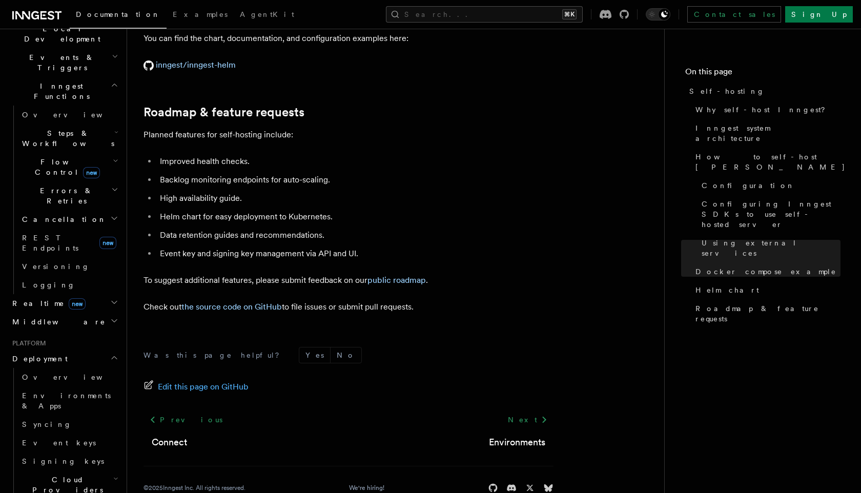
scroll to position [353, 0]
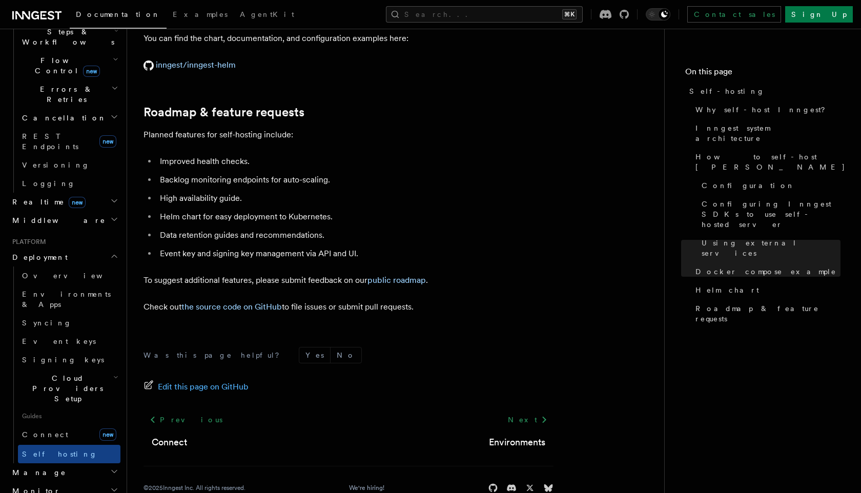
click at [72, 482] on h2 "Monitor" at bounding box center [64, 491] width 112 height 18
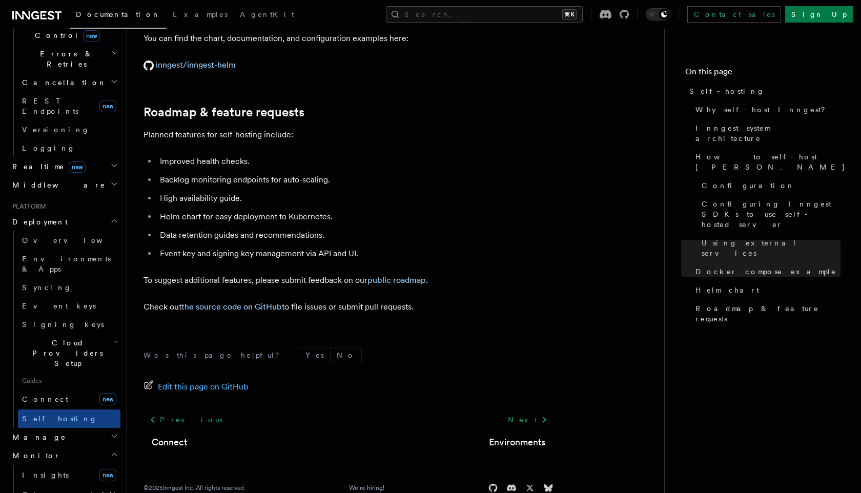
scroll to position [394, 0]
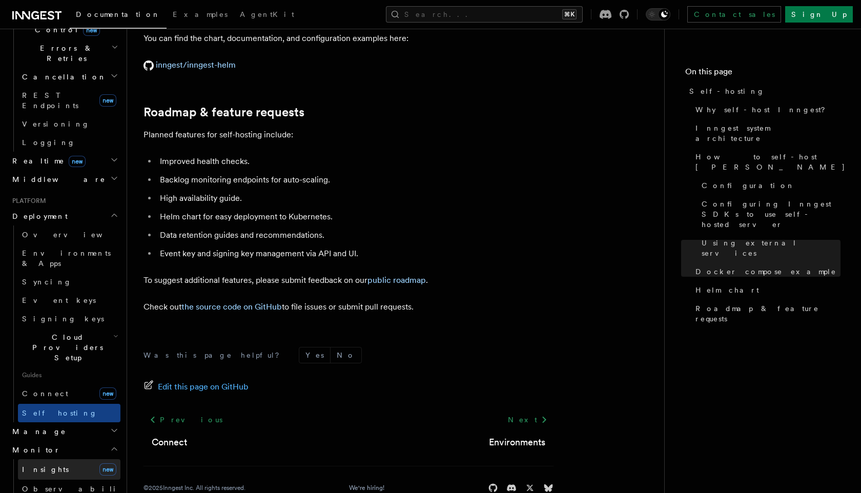
click at [62, 459] on link "Insights new" at bounding box center [69, 469] width 102 height 20
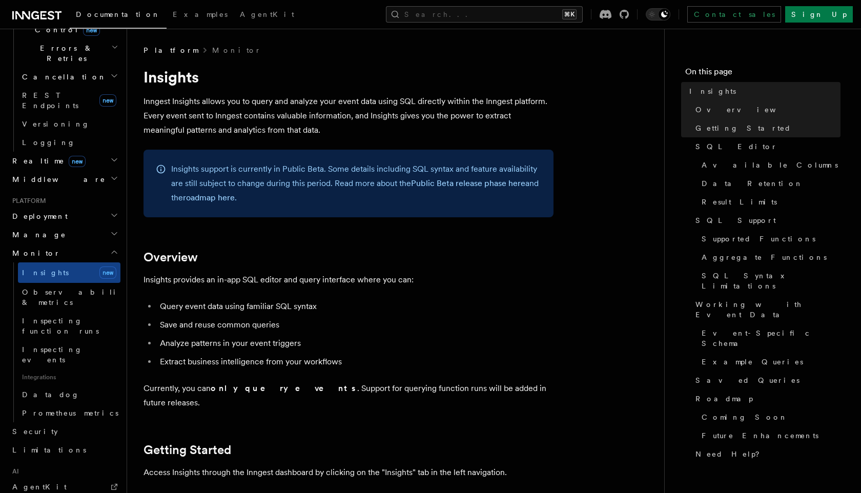
scroll to position [196, 0]
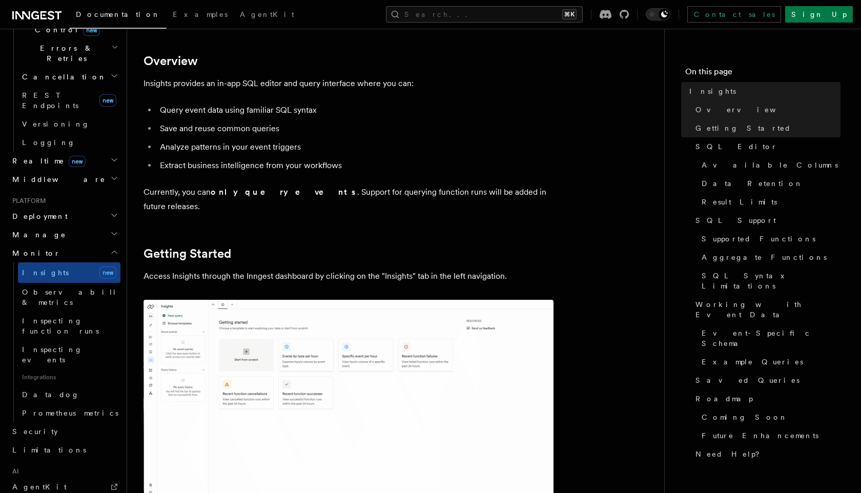
click at [209, 344] on img at bounding box center [348, 406] width 410 height 212
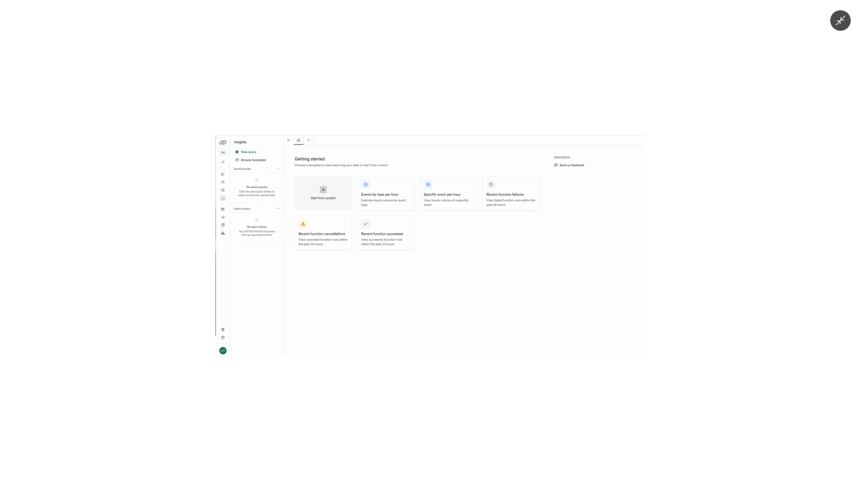
click at [281, 288] on img at bounding box center [430, 246] width 430 height 222
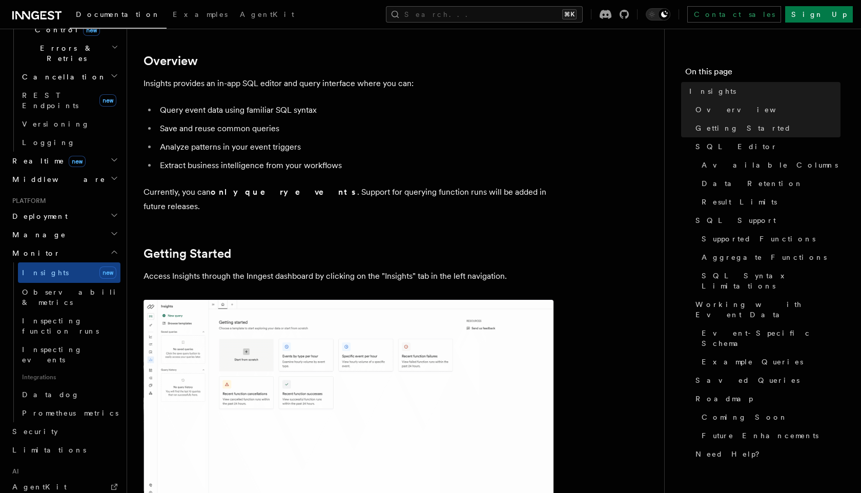
click at [281, 300] on img at bounding box center [348, 406] width 410 height 212
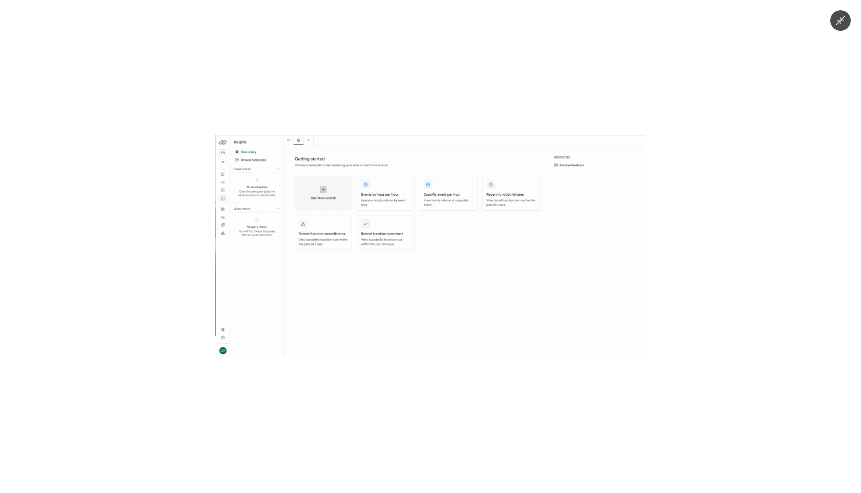
click at [273, 375] on div at bounding box center [430, 246] width 861 height 493
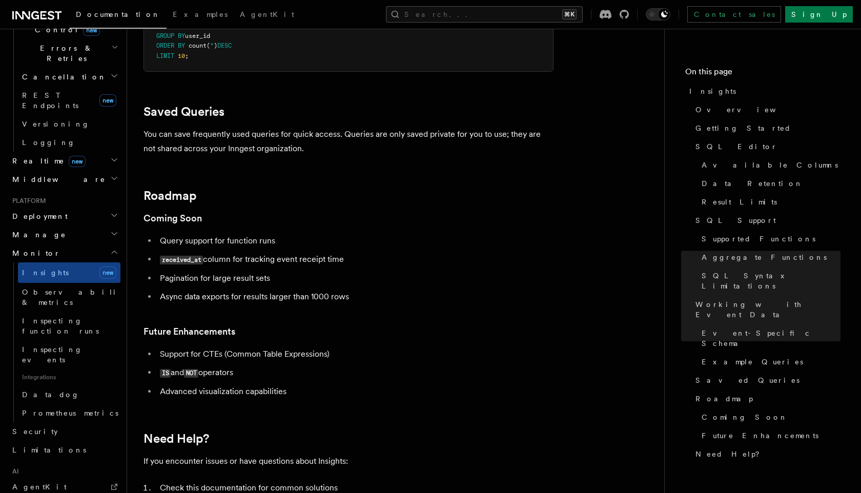
scroll to position [3481, 0]
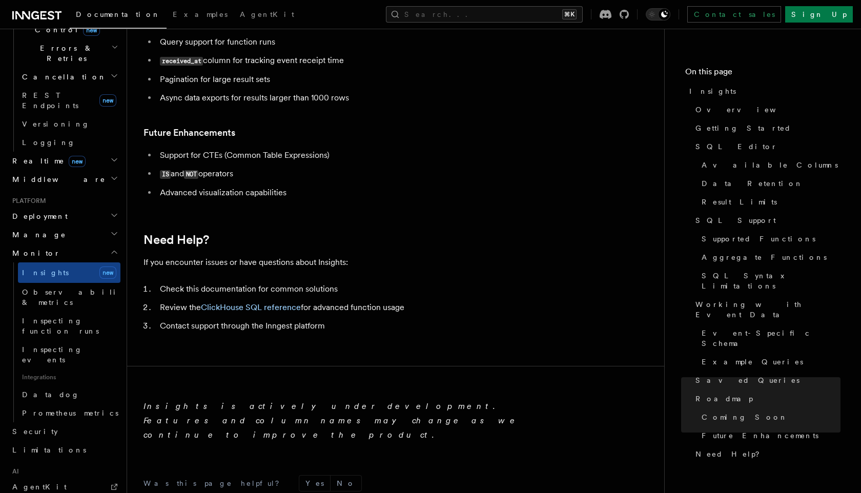
click at [112, 251] on icon "button" at bounding box center [114, 252] width 5 height 3
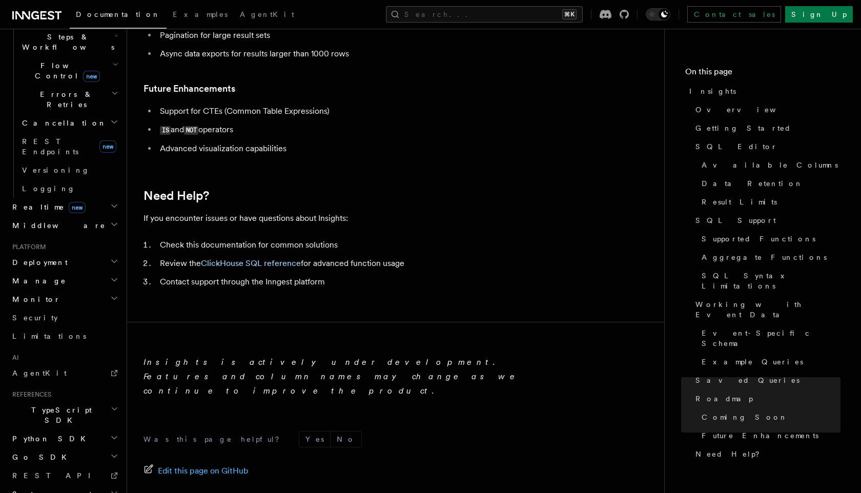
scroll to position [3576, 0]
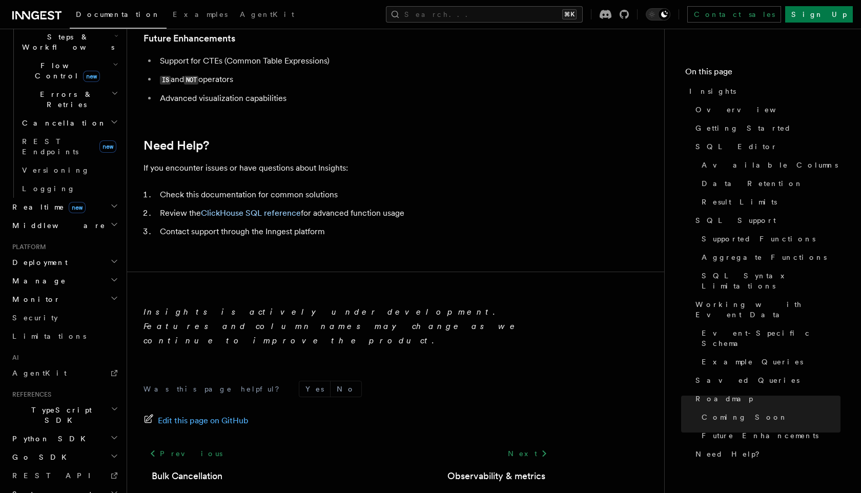
click at [53, 489] on span "System events" at bounding box center [51, 494] width 87 height 10
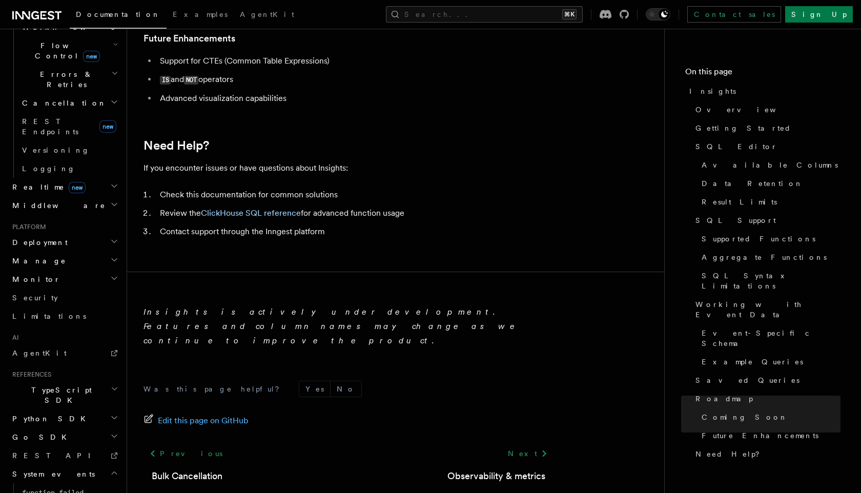
scroll to position [373, 0]
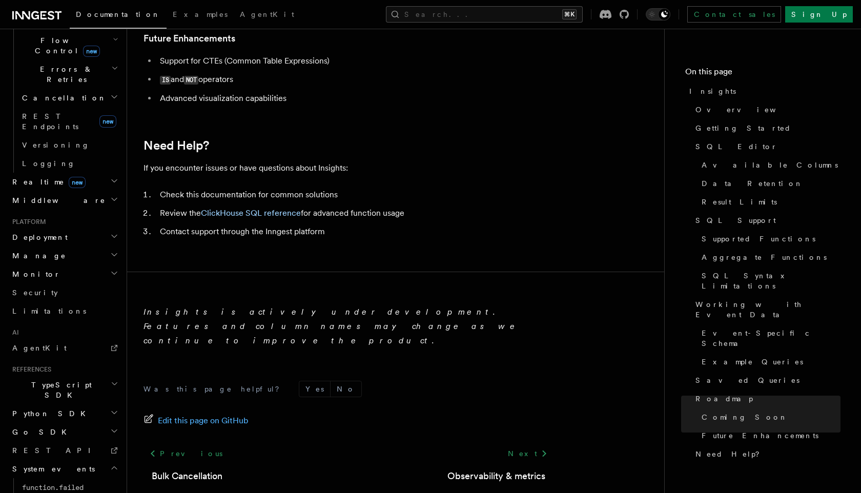
click at [53, 478] on link "function.failed" at bounding box center [69, 487] width 102 height 18
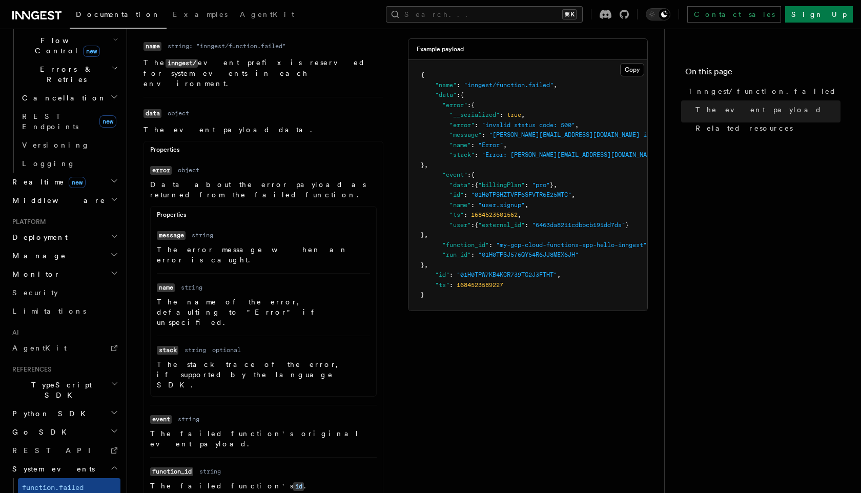
scroll to position [191, 0]
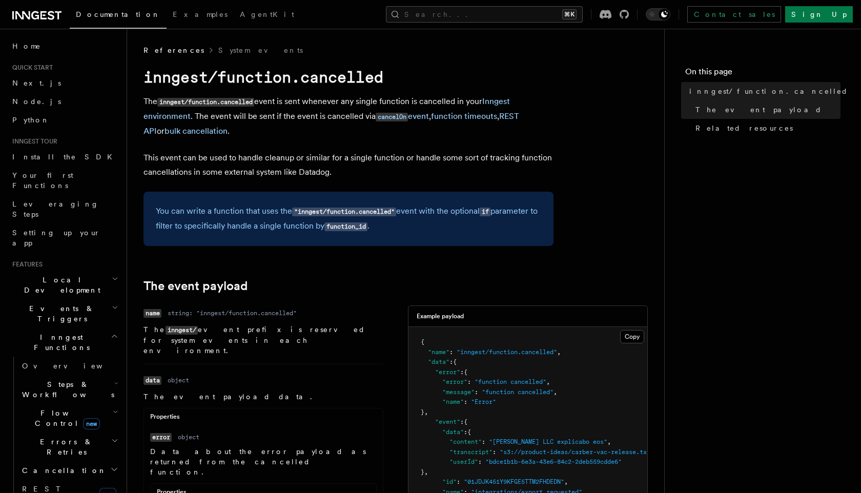
click at [71, 275] on span "Local Development" at bounding box center [60, 285] width 104 height 20
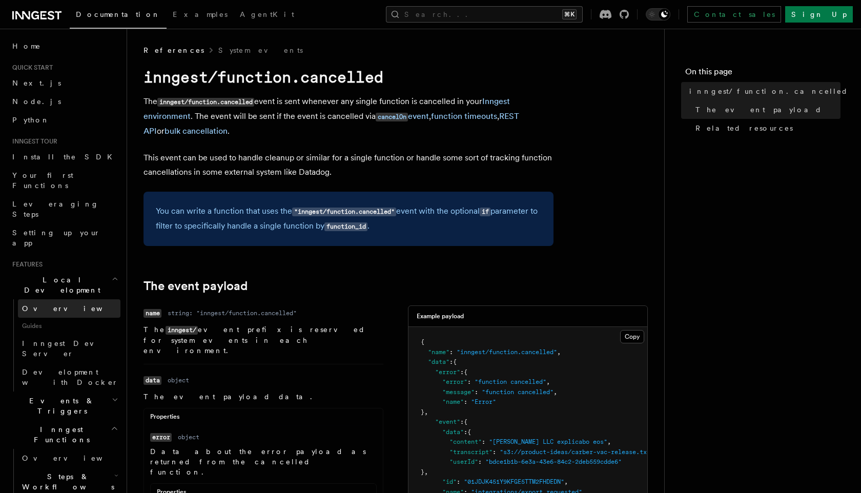
click at [60, 299] on link "Overview" at bounding box center [69, 308] width 102 height 18
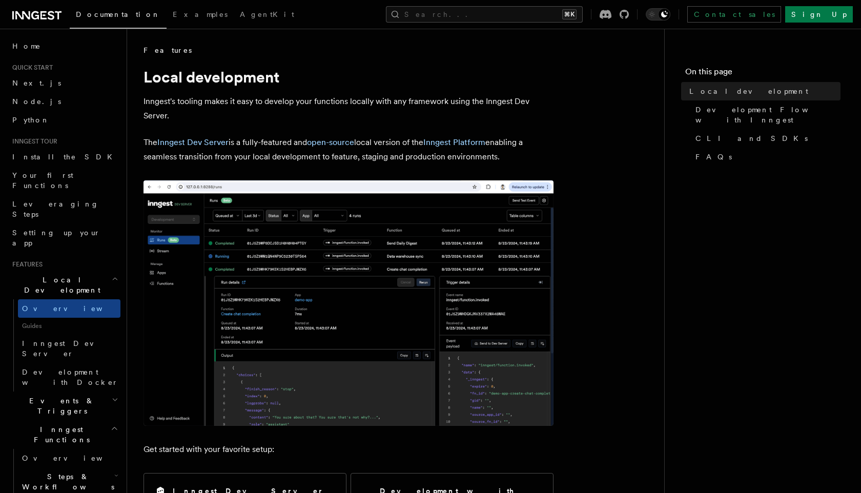
click at [296, 290] on img at bounding box center [348, 302] width 410 height 245
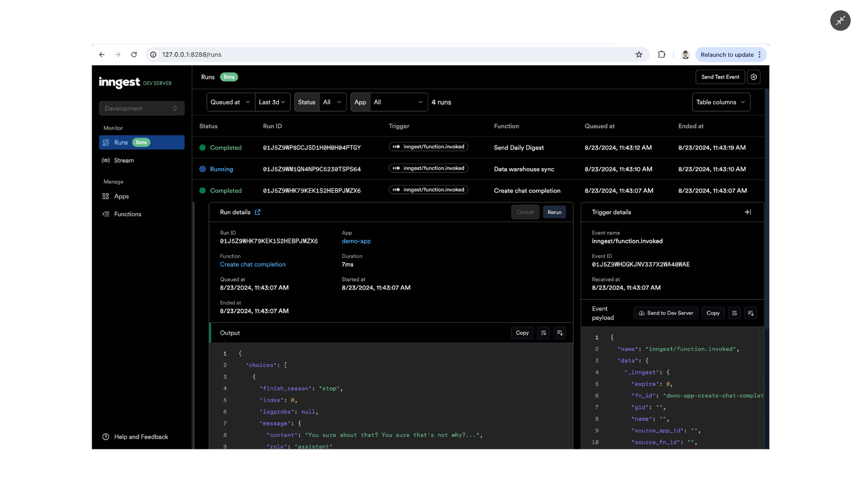
click at [296, 290] on img at bounding box center [430, 246] width 677 height 405
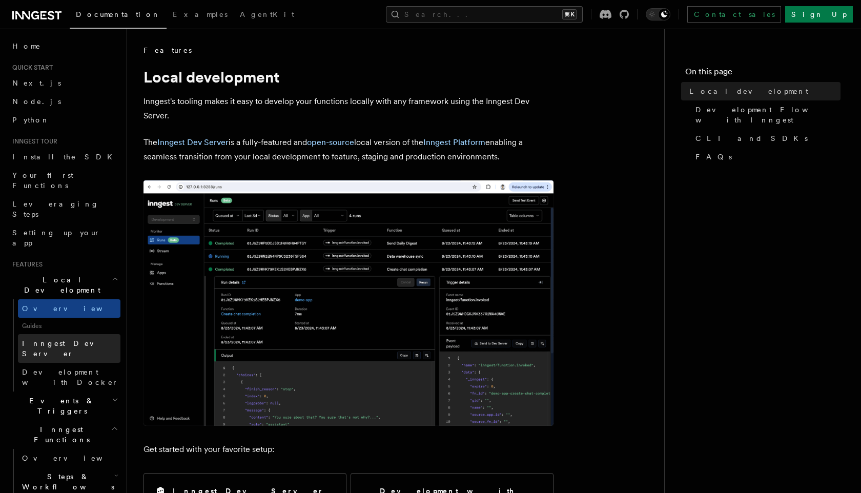
click at [81, 339] on span "Inngest Dev Server" at bounding box center [66, 348] width 88 height 18
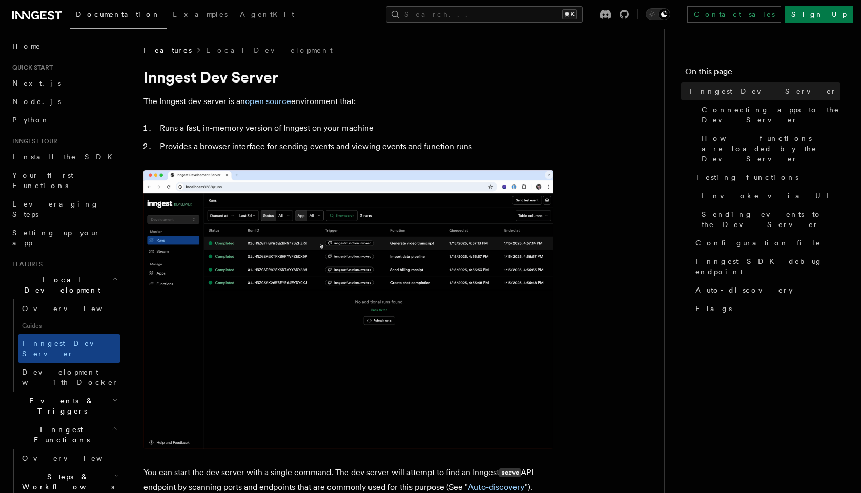
click at [233, 241] on img at bounding box center [348, 309] width 410 height 279
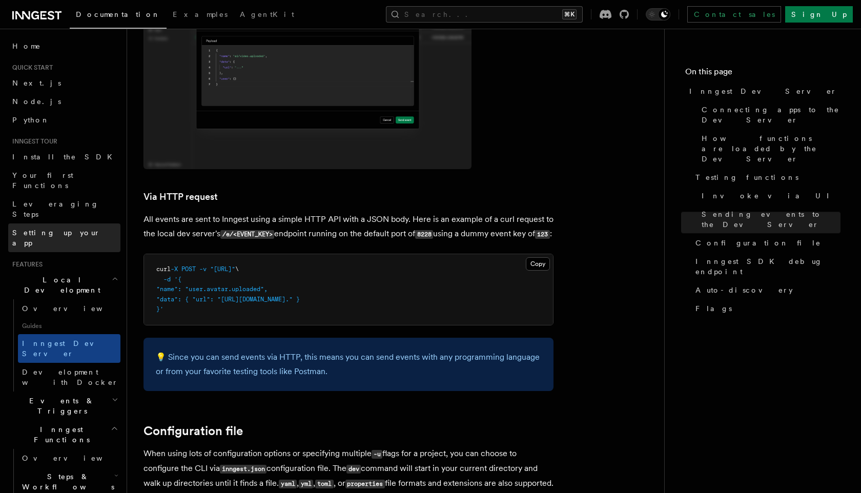
scroll to position [1932, 0]
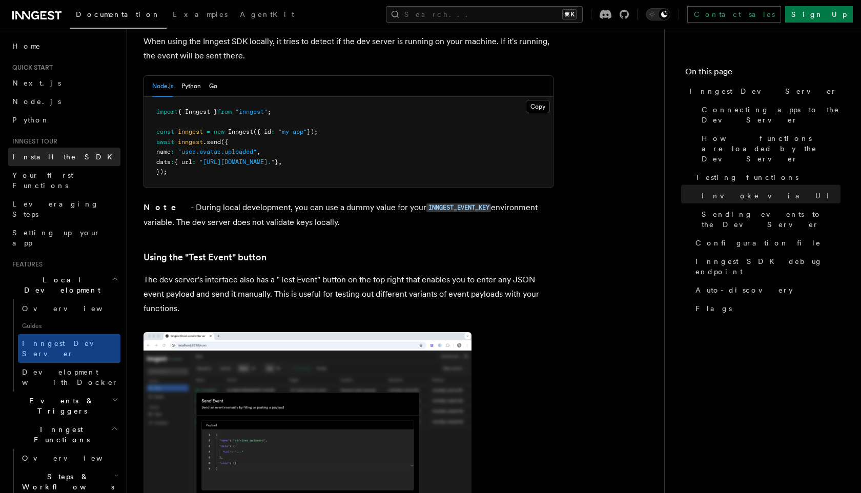
click at [48, 151] on link "Install the SDK" at bounding box center [64, 157] width 112 height 18
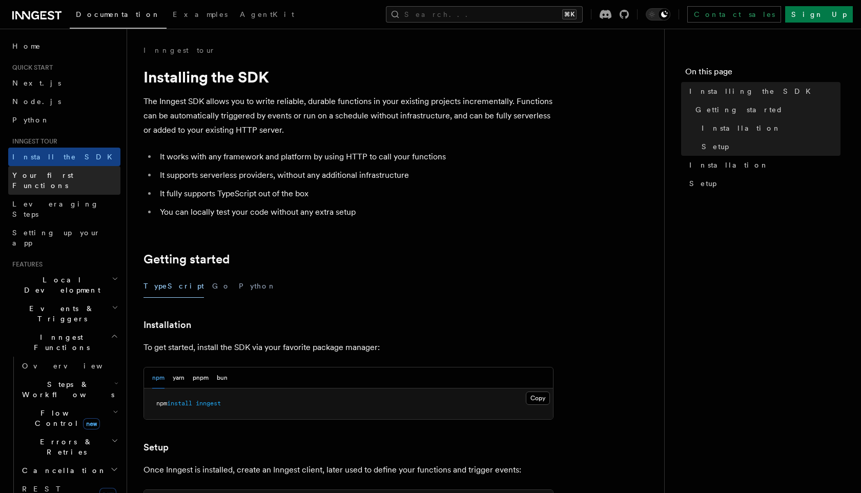
click at [58, 180] on span "Your first Functions" at bounding box center [66, 180] width 108 height 20
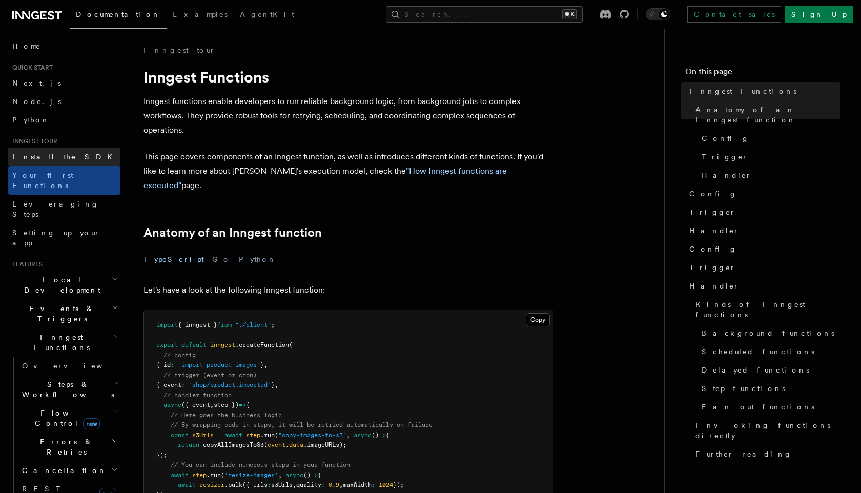
click at [69, 153] on link "Install the SDK" at bounding box center [64, 157] width 112 height 18
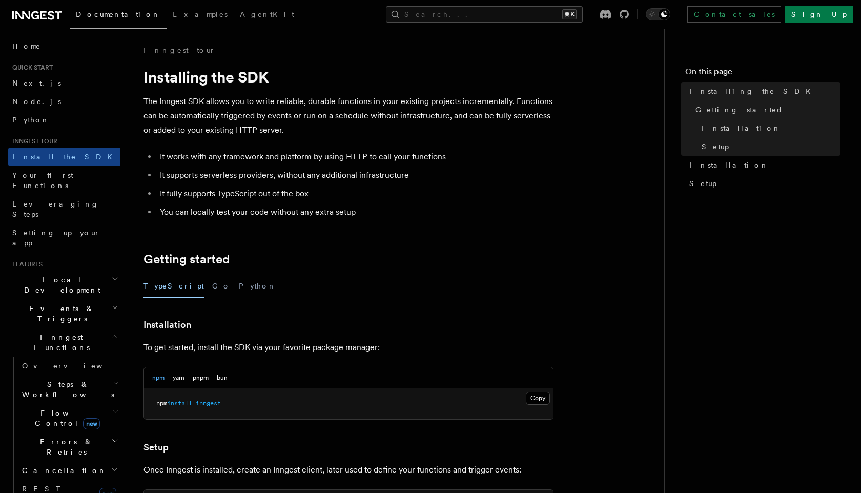
click at [20, 16] on icon at bounding box center [36, 15] width 49 height 12
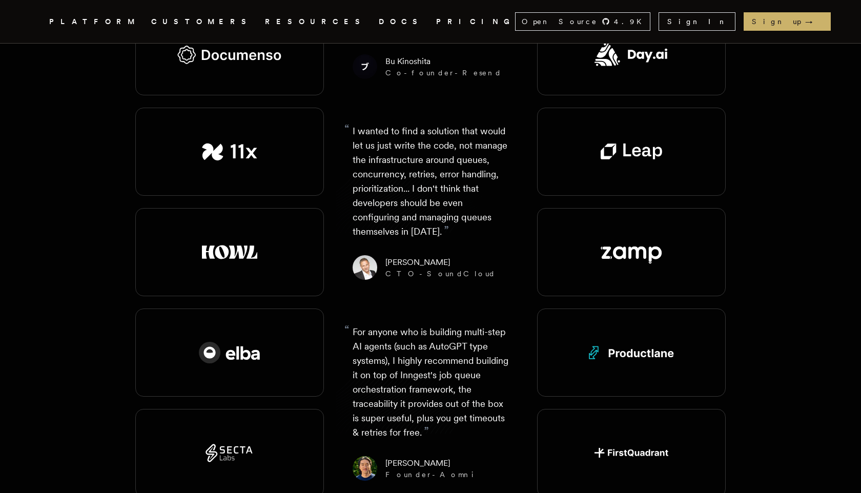
scroll to position [1564, 0]
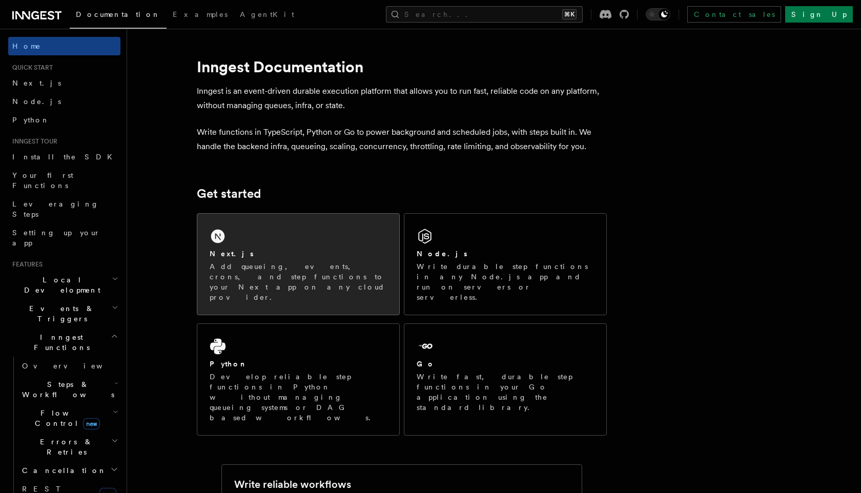
click at [282, 240] on div "Next.js Add queueing, events, crons, and step functions to your Next app on any…" at bounding box center [298, 264] width 202 height 101
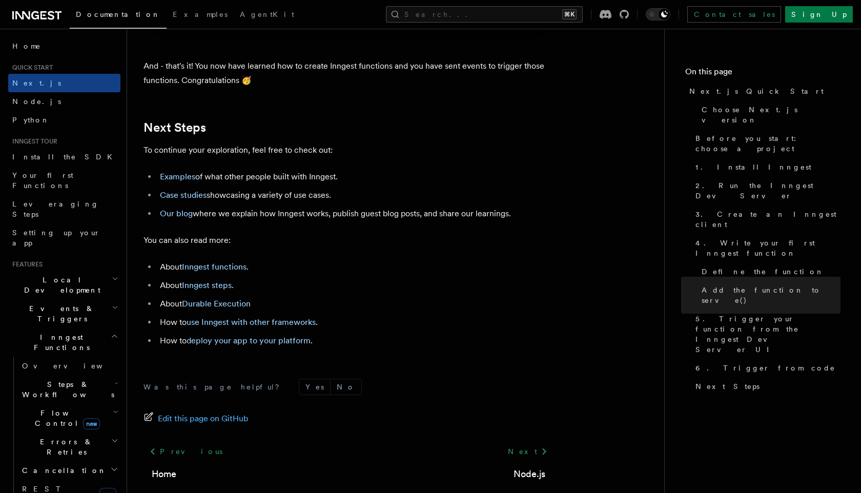
scroll to position [6415, 0]
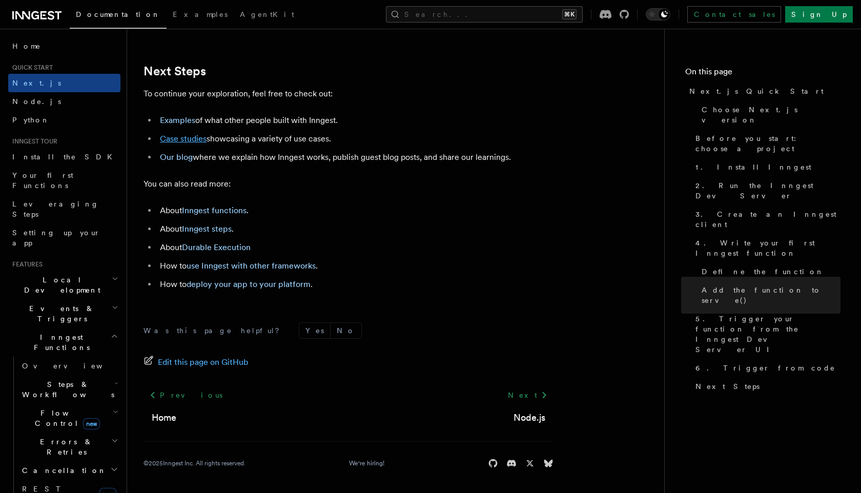
click at [192, 141] on link "Case studies" at bounding box center [183, 139] width 47 height 10
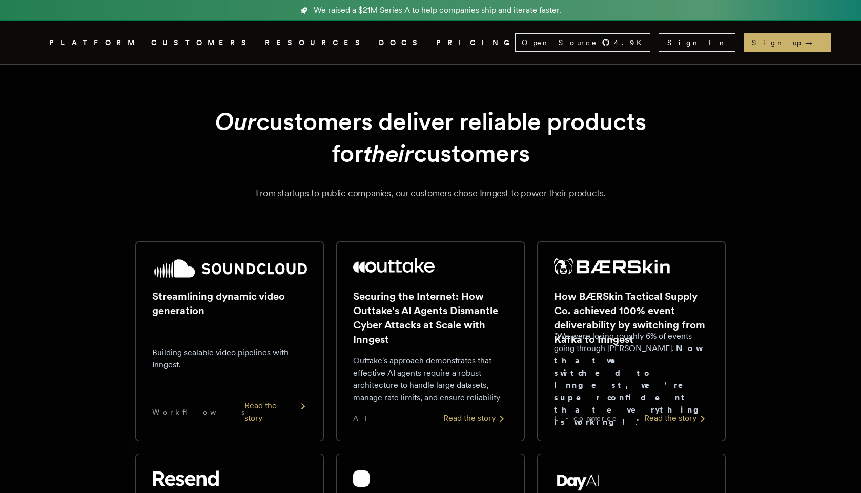
click at [273, 420] on div "Read the story" at bounding box center [275, 412] width 63 height 25
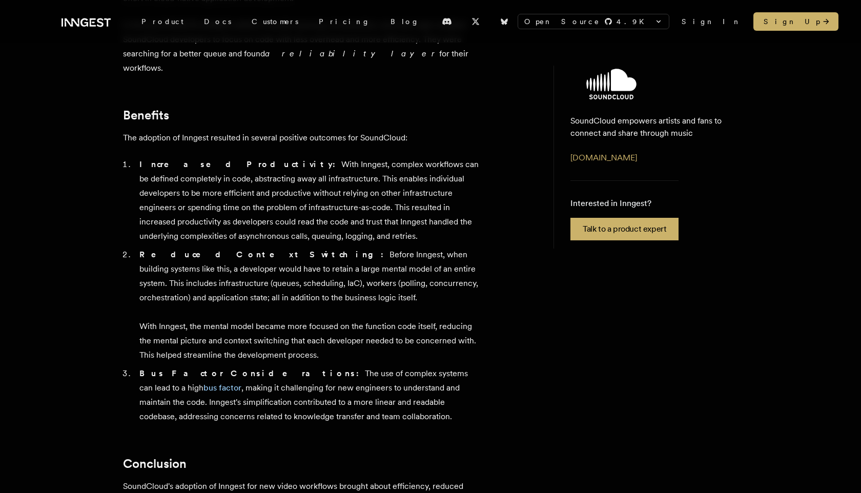
scroll to position [849, 0]
click at [320, 246] on li "Reduced Context Switching: Before Inngest, when building systems like this, a d…" at bounding box center [308, 303] width 345 height 115
click at [236, 246] on li "Reduced Context Switching: Before Inngest, when building systems like this, a d…" at bounding box center [308, 303] width 345 height 115
click at [297, 246] on li "Reduced Context Switching: Before Inngest, when building systems like this, a d…" at bounding box center [308, 303] width 345 height 115
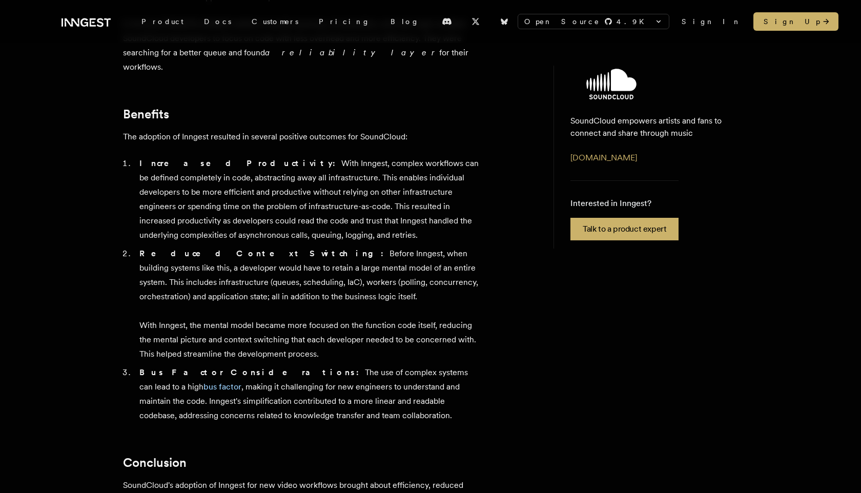
click at [196, 246] on li "Reduced Context Switching: Before Inngest, when building systems like this, a d…" at bounding box center [308, 303] width 345 height 115
click at [233, 246] on li "Reduced Context Switching: Before Inngest, when building systems like this, a d…" at bounding box center [308, 303] width 345 height 115
click at [291, 246] on li "Reduced Context Switching: Before Inngest, when building systems like this, a d…" at bounding box center [308, 303] width 345 height 115
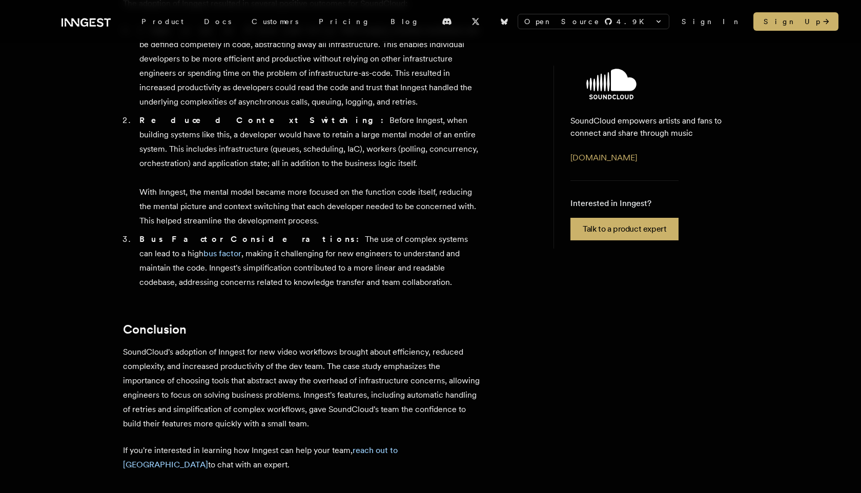
scroll to position [1121, 0]
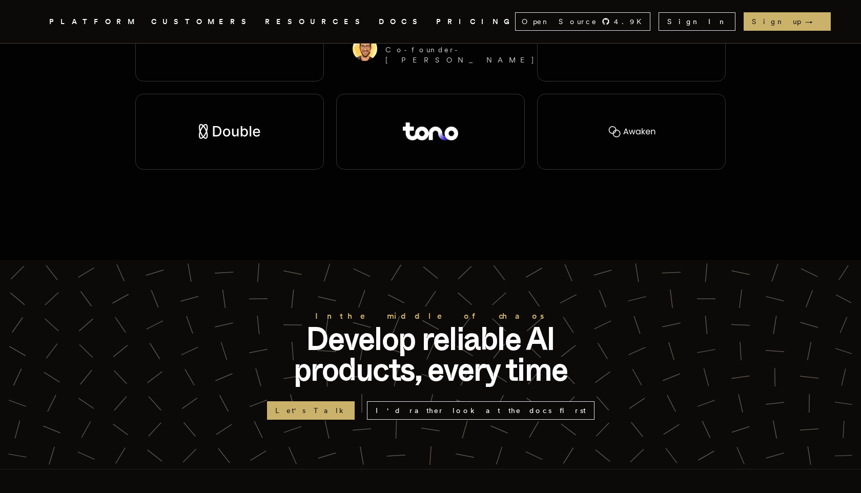
scroll to position [2534, 0]
